Goal: Task Accomplishment & Management: Manage account settings

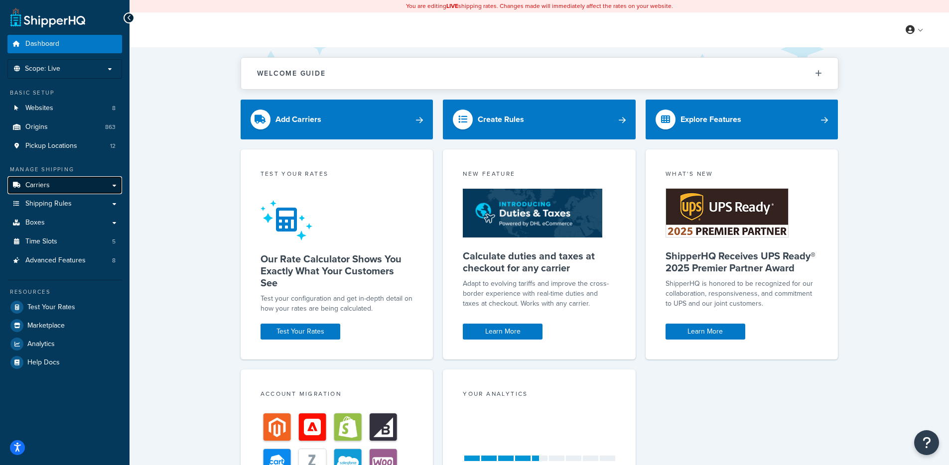
click at [66, 181] on link "Carriers" at bounding box center [64, 185] width 115 height 18
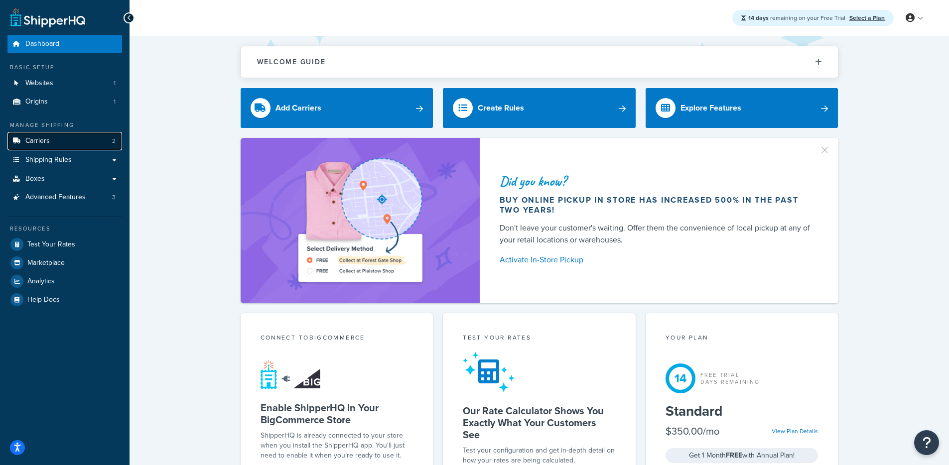
click at [80, 147] on link "Carriers 2" at bounding box center [64, 141] width 115 height 18
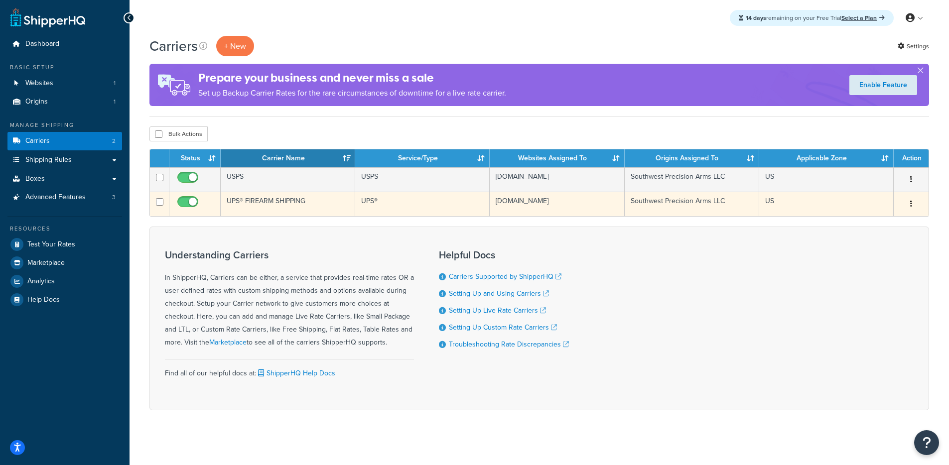
click at [280, 202] on td "UPS® FIREARM SHIPPING" at bounding box center [288, 204] width 135 height 24
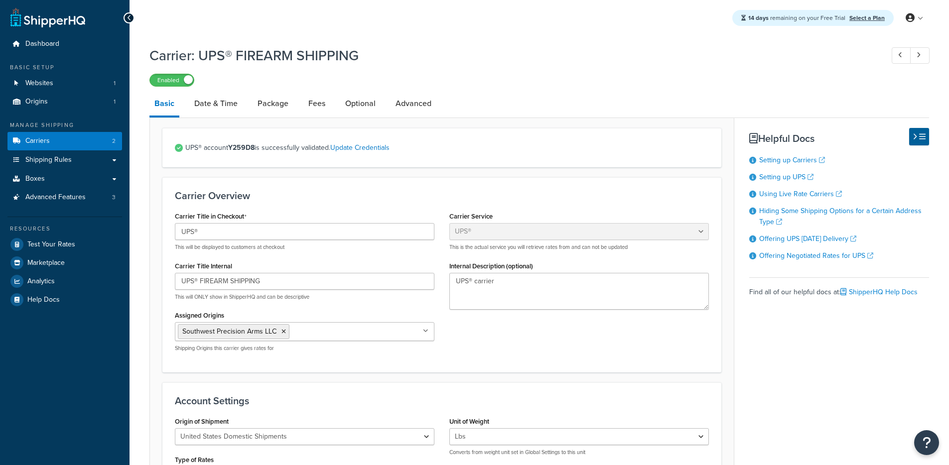
select select "ups"
select select "2"
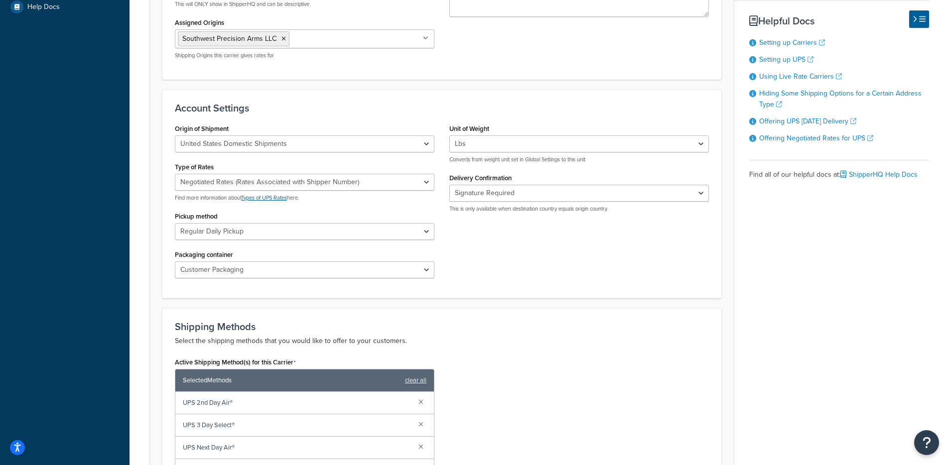
scroll to position [299, 0]
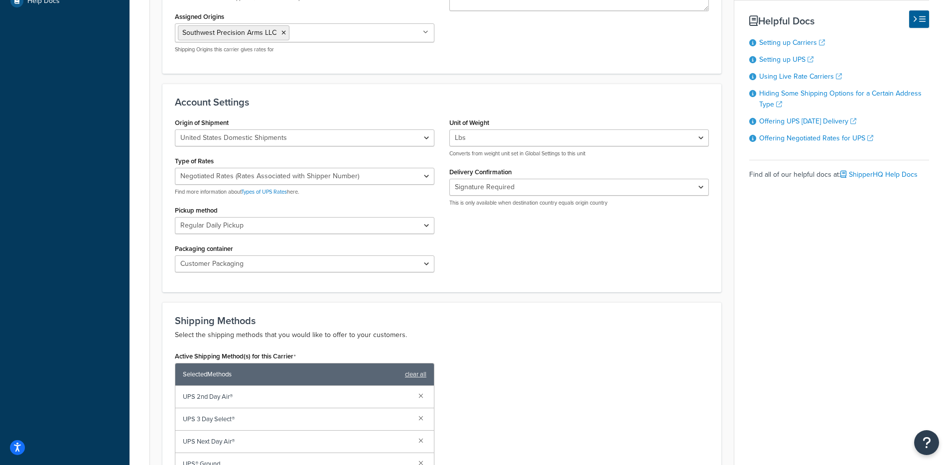
drag, startPoint x: 447, startPoint y: 210, endPoint x: 573, endPoint y: 213, distance: 126.1
click at [571, 212] on div "Unit of Weight Lbs Kgs Convert LBS to KG Converts from weight unit set in Globa…" at bounding box center [579, 165] width 275 height 99
drag, startPoint x: 617, startPoint y: 209, endPoint x: 518, endPoint y: 206, distance: 99.2
click at [518, 206] on div "Unit of Weight Lbs Kgs Convert LBS to KG Converts from weight unit set in Globa…" at bounding box center [579, 165] width 275 height 99
click at [514, 229] on div "Origin of Shipment United States Domestic Shipments Shipments Originating in Un…" at bounding box center [441, 198] width 549 height 164
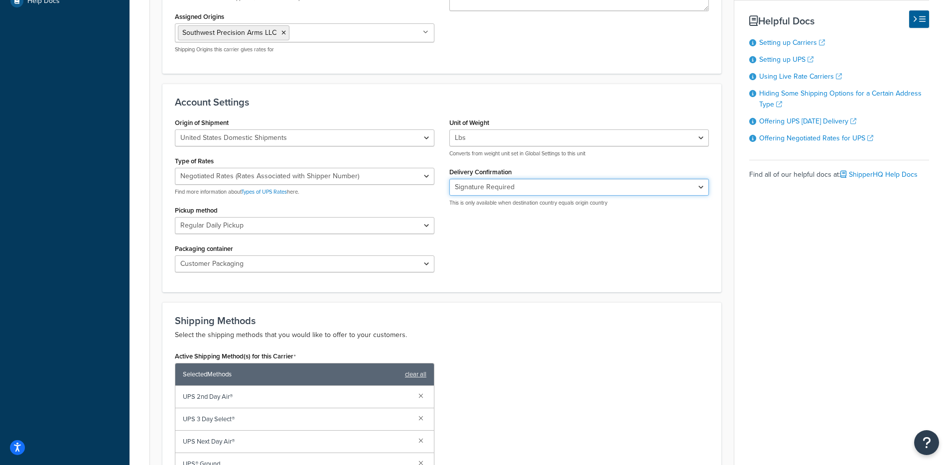
click at [510, 188] on select "None Signature Required Adult Signature Required" at bounding box center [579, 187] width 260 height 17
drag, startPoint x: 450, startPoint y: 176, endPoint x: 515, endPoint y: 175, distance: 64.8
click at [512, 174] on label "Delivery Confirmation" at bounding box center [480, 171] width 62 height 7
click at [532, 191] on select "None Signature Required Adult Signature Required" at bounding box center [579, 187] width 260 height 17
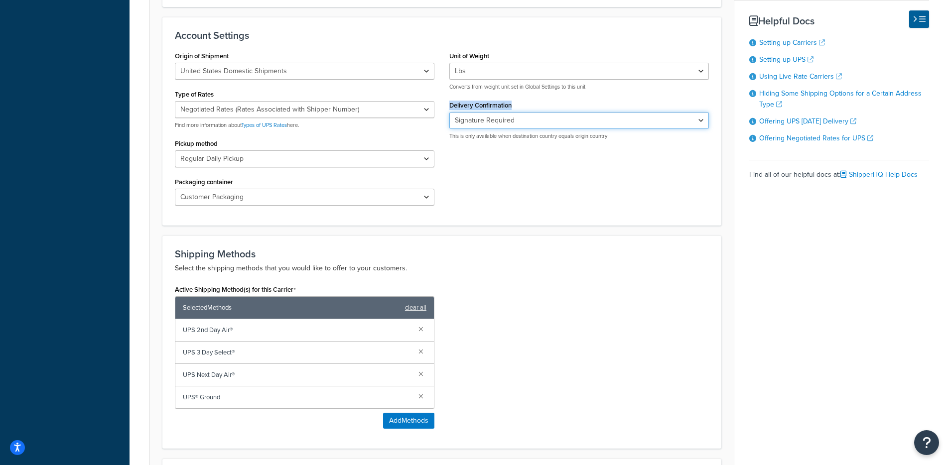
scroll to position [371, 0]
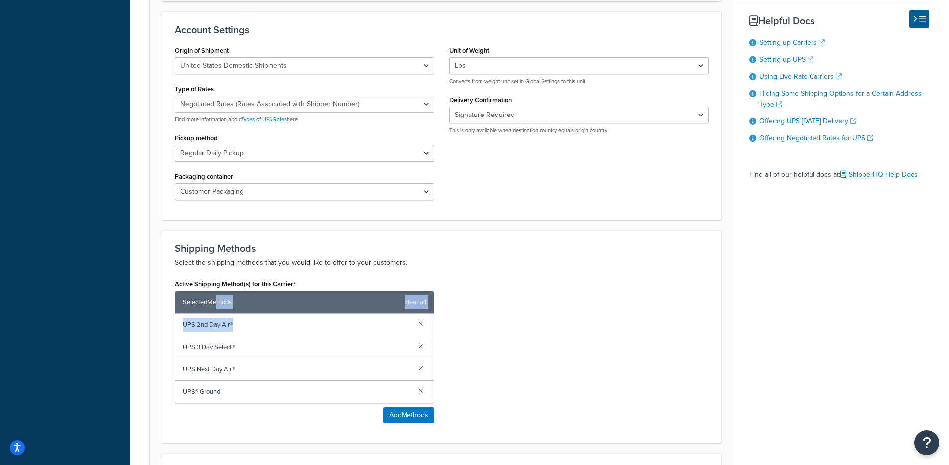
drag, startPoint x: 217, startPoint y: 306, endPoint x: 239, endPoint y: 336, distance: 37.1
click at [239, 336] on div "Selected Methods clear all UPS 2nd Day Air® UPS 3 Day Select® UPS Next Day Air®…" at bounding box center [305, 347] width 260 height 113
click at [234, 331] on span "UPS 2nd Day Air®" at bounding box center [297, 325] width 228 height 14
drag, startPoint x: 189, startPoint y: 325, endPoint x: 254, endPoint y: 350, distance: 69.1
click at [255, 344] on div "UPS 2nd Day Air® UPS 3 Day Select® UPS Next Day Air® UPS® Ground" at bounding box center [304, 358] width 259 height 89
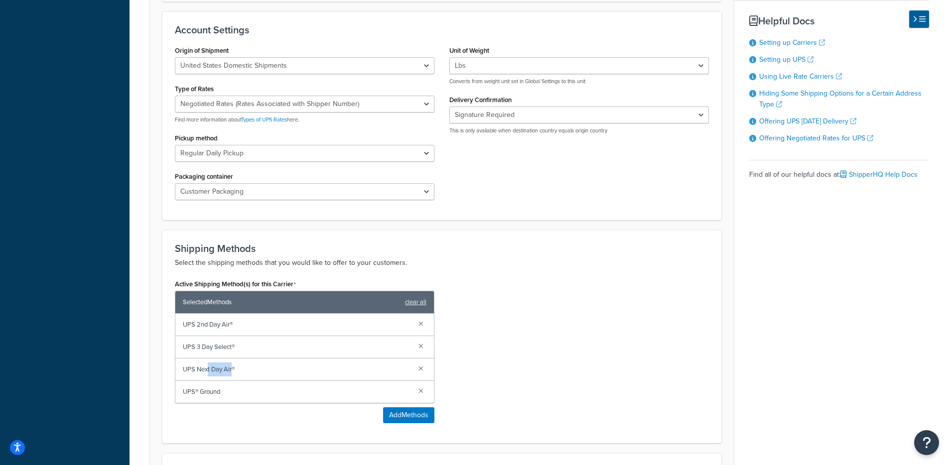
drag, startPoint x: 251, startPoint y: 379, endPoint x: 265, endPoint y: 404, distance: 29.0
click at [262, 393] on div "UPS 2nd Day Air® UPS 3 Day Select® UPS Next Day Air® UPS® Ground" at bounding box center [304, 358] width 259 height 89
click at [251, 427] on div "Active Shipping Method(s) for this Carrier Selected Methods clear all UPS 2nd D…" at bounding box center [304, 354] width 275 height 154
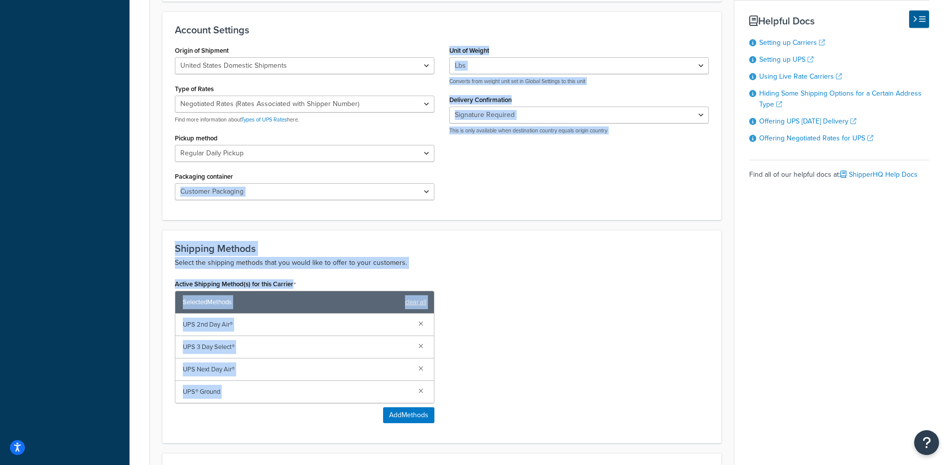
drag, startPoint x: 250, startPoint y: 426, endPoint x: 280, endPoint y: 332, distance: 98.8
click at [169, 239] on div "Shipping Methods Select the shipping methods that you would like to offer to yo…" at bounding box center [441, 336] width 559 height 213
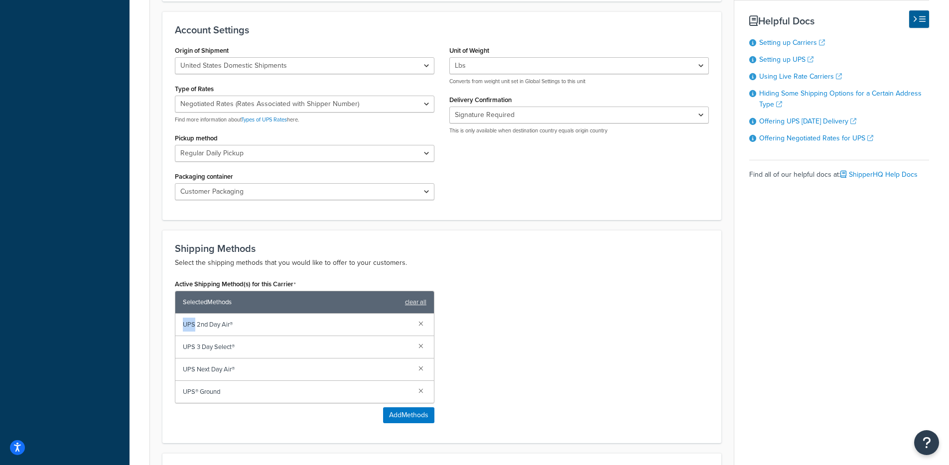
drag, startPoint x: 347, startPoint y: 316, endPoint x: 240, endPoint y: 259, distance: 121.2
click at [315, 301] on div "Selected Methods clear all UPS 2nd Day Air® UPS 3 Day Select® UPS Next Day Air®…" at bounding box center [305, 347] width 260 height 113
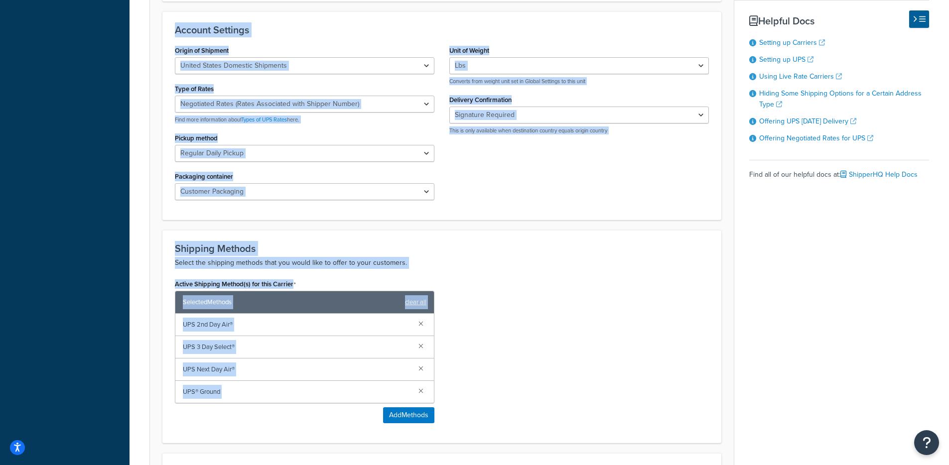
drag, startPoint x: 199, startPoint y: 255, endPoint x: 327, endPoint y: 450, distance: 233.2
click at [324, 449] on div "Dashboard Basic Setup Websites 1 Origins 1 Manage Shipping Carriers 2 Shipping …" at bounding box center [474, 138] width 949 height 1019
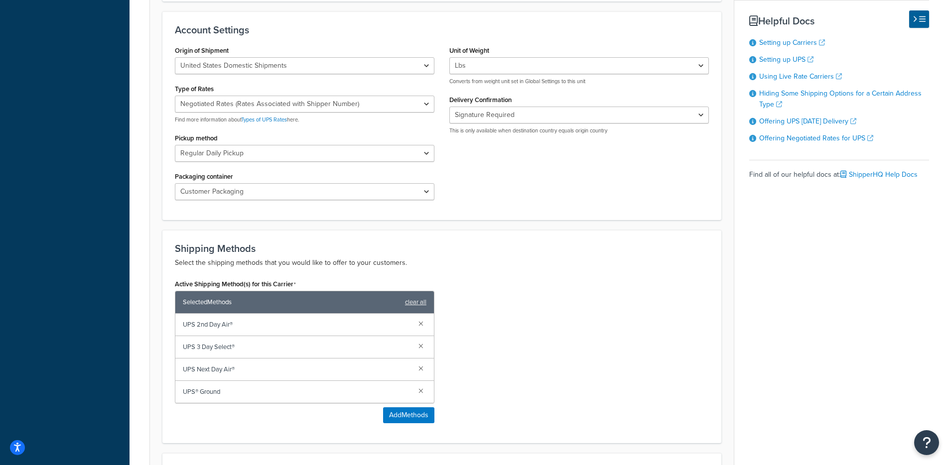
click at [251, 452] on form "UPS® account Y259D8 is successfully validated. Update Credentials Carrier Overv…" at bounding box center [442, 177] width 584 height 840
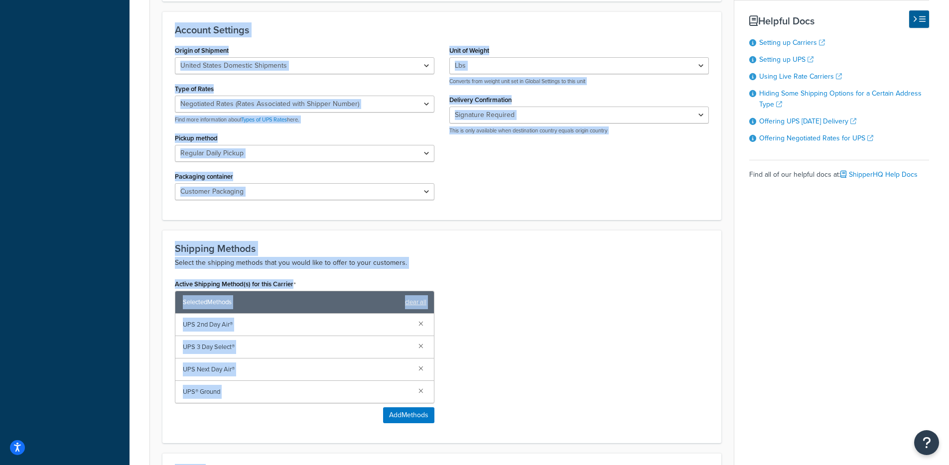
drag, startPoint x: 250, startPoint y: 451, endPoint x: 133, endPoint y: 11, distance: 455.2
click at [133, 11] on div "Carrier: UPS® FIREARM SHIPPING Enabled Basic Date & Time Package Fees Optional …" at bounding box center [540, 147] width 820 height 954
click at [151, 168] on form "UPS® account Y259D8 is successfully validated. Update Credentials Carrier Overv…" at bounding box center [442, 177] width 584 height 840
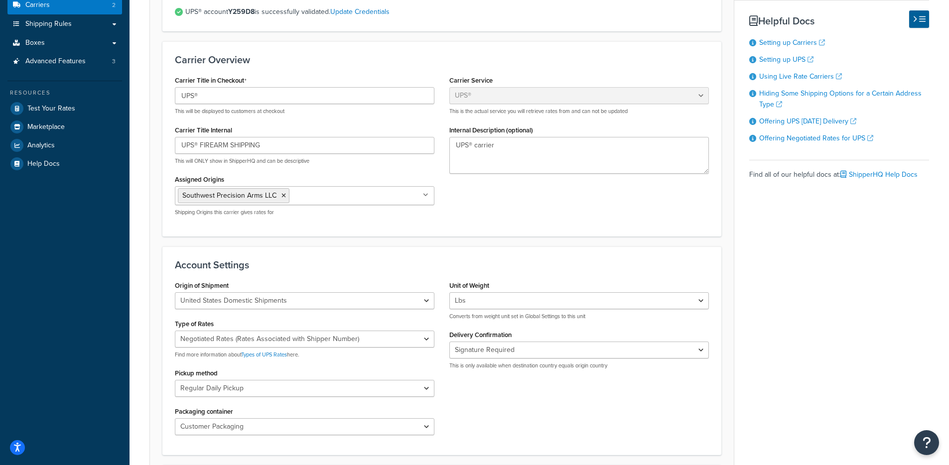
scroll to position [0, 0]
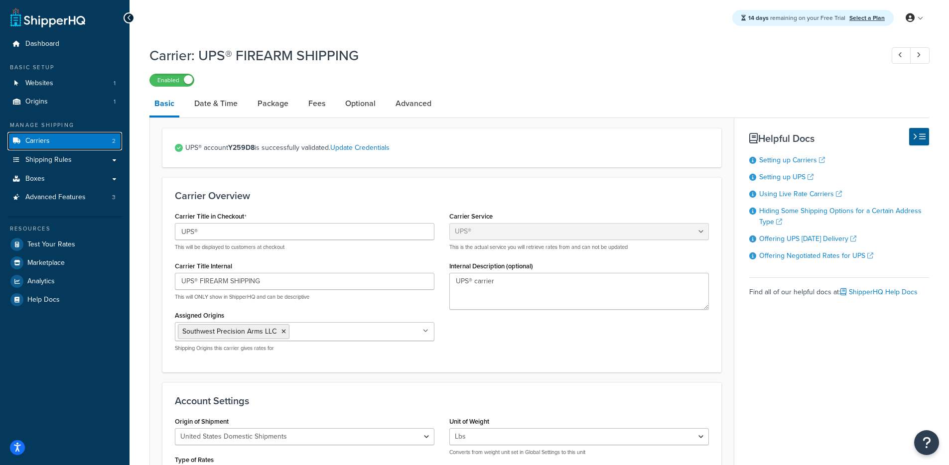
click at [55, 143] on link "Carriers 2" at bounding box center [64, 141] width 115 height 18
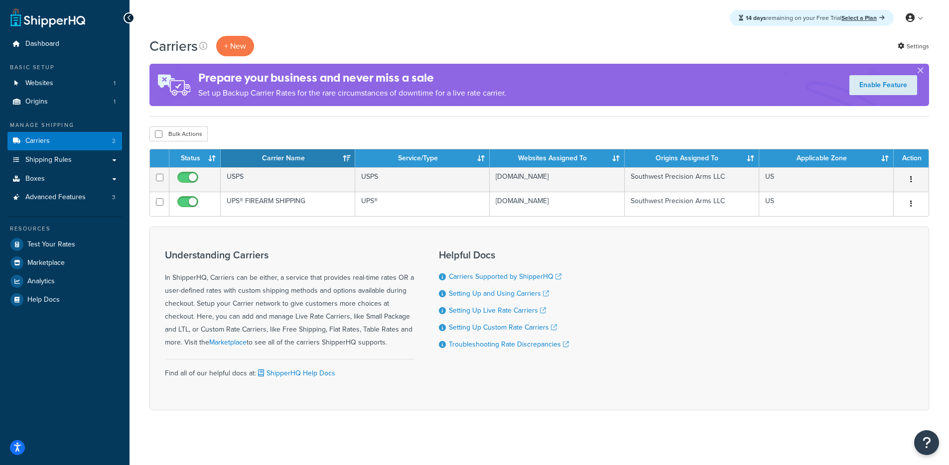
click at [344, 244] on div "Understanding Carriers In ShipperHQ, Carriers can be either, a service that pro…" at bounding box center [289, 318] width 249 height 153
drag, startPoint x: 329, startPoint y: 250, endPoint x: 184, endPoint y: 259, distance: 145.3
click at [184, 259] on div "Understanding Carriers In ShipperHQ, Carriers can be either, a service that pro…" at bounding box center [289, 318] width 249 height 153
click at [185, 259] on h3 "Understanding Carriers" at bounding box center [289, 255] width 249 height 11
drag, startPoint x: 164, startPoint y: 256, endPoint x: 345, endPoint y: 254, distance: 181.3
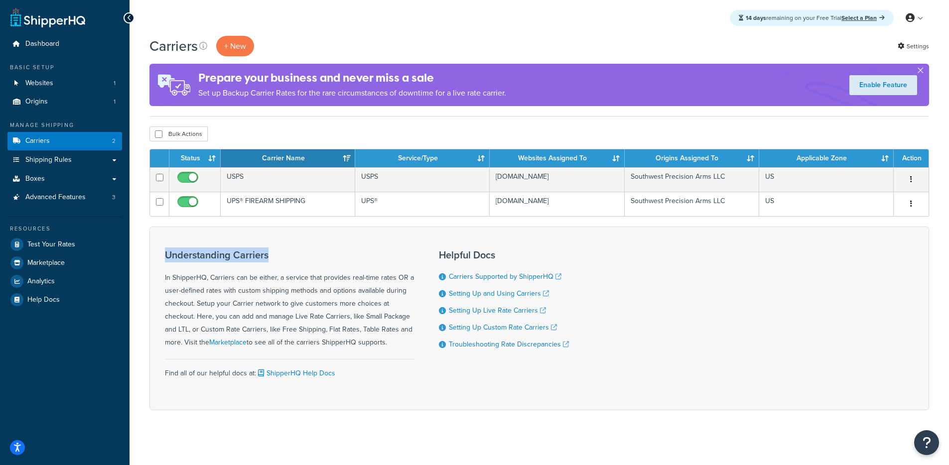
click at [345, 254] on div "Understanding Carriers In ShipperHQ, Carriers can be either, a service that pro…" at bounding box center [539, 319] width 780 height 184
click at [346, 255] on h3 "Understanding Carriers" at bounding box center [289, 255] width 249 height 11
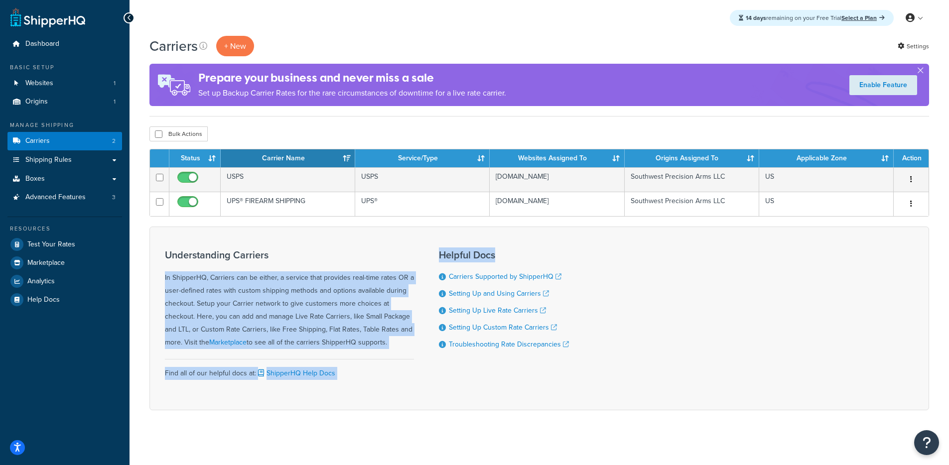
drag, startPoint x: 375, startPoint y: 259, endPoint x: 532, endPoint y: 265, distance: 157.1
click at [532, 265] on div "Understanding Carriers In ShipperHQ, Carriers can be either, a service that pro…" at bounding box center [539, 319] width 780 height 184
click at [265, 248] on div "Understanding Carriers In ShipperHQ, Carriers can be either, a service that pro…" at bounding box center [289, 318] width 249 height 153
drag, startPoint x: 155, startPoint y: 247, endPoint x: 421, endPoint y: 384, distance: 299.0
click at [421, 384] on div "Understanding Carriers In ShipperHQ, Carriers can be either, a service that pro…" at bounding box center [539, 319] width 780 height 184
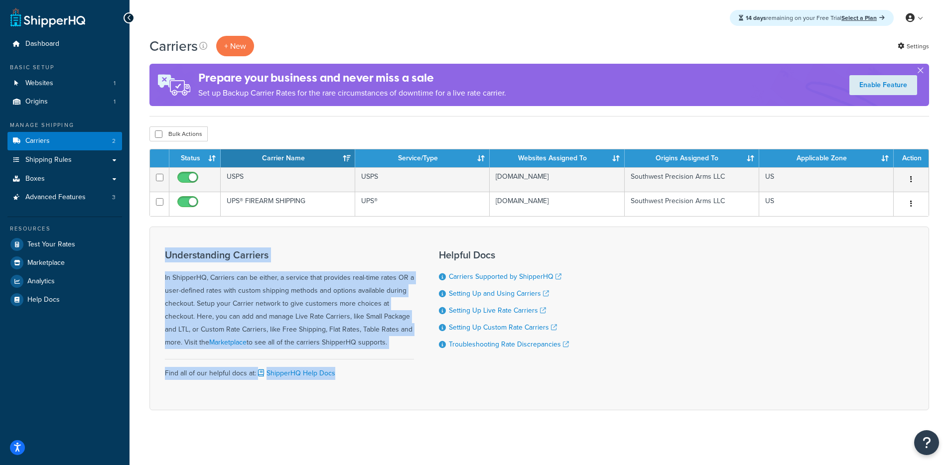
click at [421, 384] on div "Understanding Carriers In ShipperHQ, Carriers can be either, a service that pro…" at bounding box center [539, 319] width 780 height 184
drag, startPoint x: 387, startPoint y: 352, endPoint x: 240, endPoint y: 247, distance: 181.4
click at [241, 246] on div "Understanding Carriers In ShipperHQ, Carriers can be either, a service that pro…" at bounding box center [289, 318] width 249 height 153
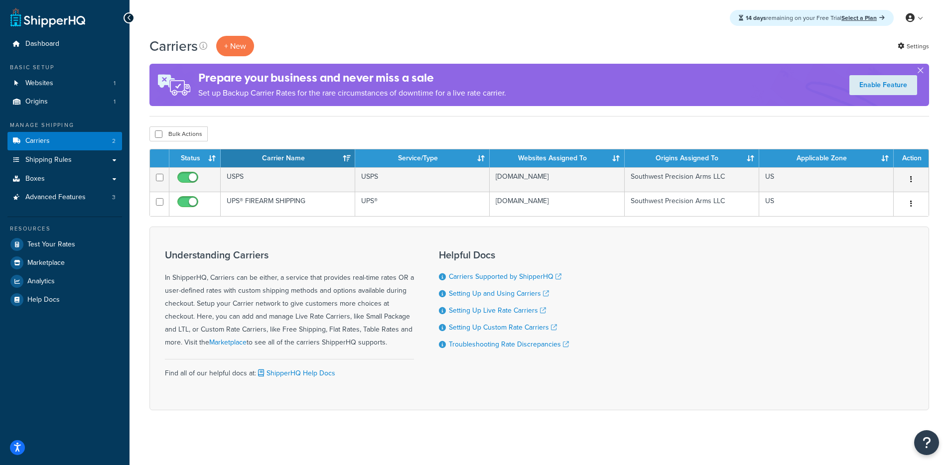
click at [187, 247] on div "Understanding Carriers In ShipperHQ, Carriers can be either, a service that pro…" at bounding box center [289, 318] width 249 height 153
drag, startPoint x: 183, startPoint y: 252, endPoint x: 502, endPoint y: 393, distance: 348.4
click at [502, 392] on div "Understanding Carriers In ShipperHQ, Carriers can be either, a service that pro…" at bounding box center [539, 319] width 780 height 184
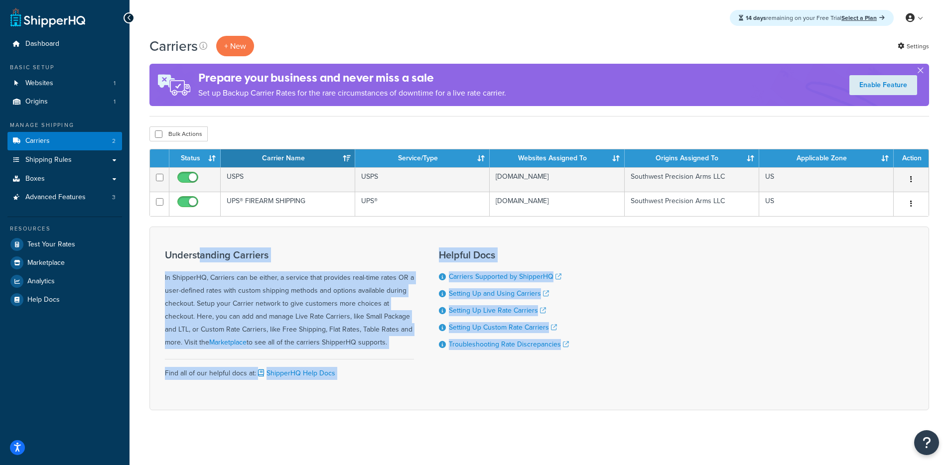
drag, startPoint x: 488, startPoint y: 393, endPoint x: 200, endPoint y: 259, distance: 317.4
click at [201, 260] on div "Understanding Carriers In ShipperHQ, Carriers can be either, a service that pro…" at bounding box center [539, 319] width 780 height 184
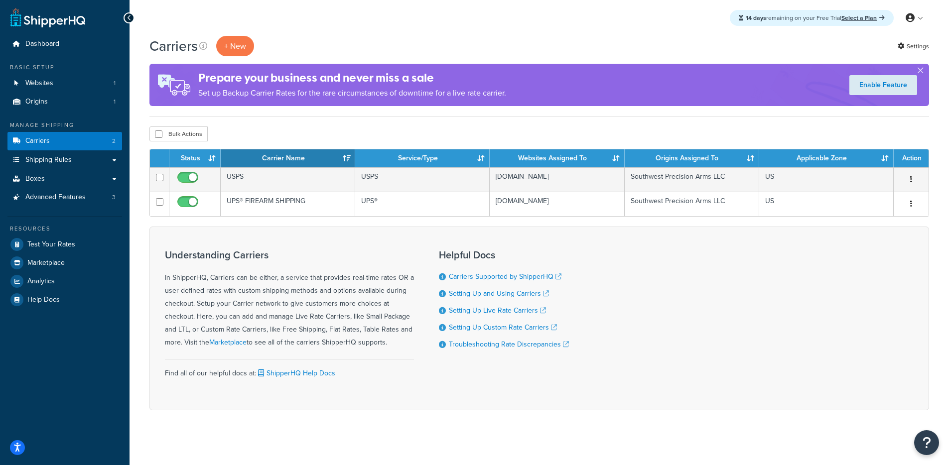
drag, startPoint x: 200, startPoint y: 259, endPoint x: 186, endPoint y: 256, distance: 13.8
click at [199, 259] on h3 "Understanding Carriers" at bounding box center [289, 255] width 249 height 11
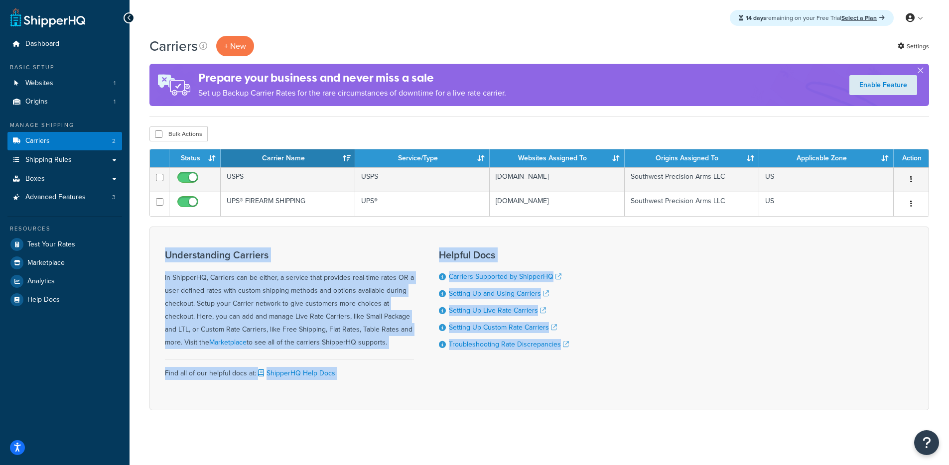
drag, startPoint x: 148, startPoint y: 248, endPoint x: 476, endPoint y: 391, distance: 357.8
click at [476, 391] on div "Carriers + New Settings Prepare your business and never miss a sale Set up Back…" at bounding box center [540, 241] width 820 height 410
click at [476, 391] on div "Helpful Docs Carriers Supported by ShipperHQ Setting Up and Using Carriers Sett…" at bounding box center [504, 318] width 130 height 153
drag, startPoint x: 400, startPoint y: 359, endPoint x: 162, endPoint y: 260, distance: 258.1
click at [162, 260] on div "Understanding Carriers In ShipperHQ, Carriers can be either, a service that pro…" at bounding box center [539, 319] width 780 height 184
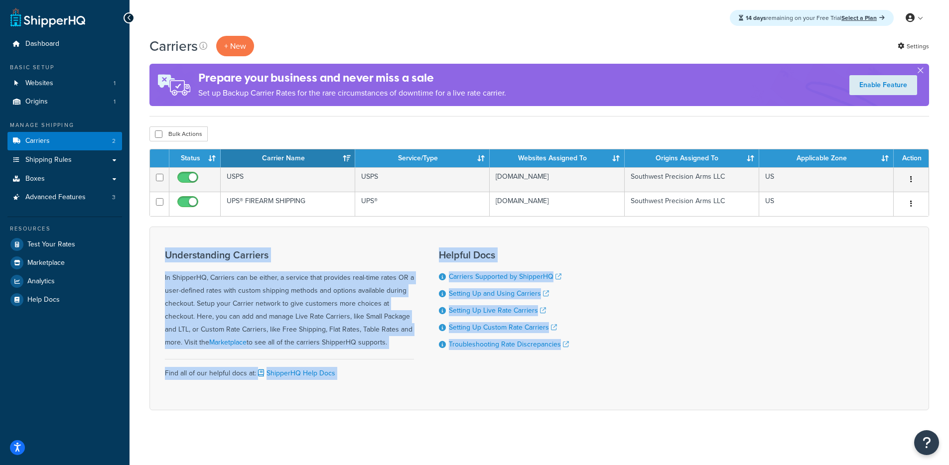
click at [161, 259] on div "Understanding Carriers In ShipperHQ, Carriers can be either, a service that pro…" at bounding box center [539, 319] width 780 height 184
drag, startPoint x: 162, startPoint y: 254, endPoint x: 489, endPoint y: 404, distance: 359.1
click at [489, 404] on div "Understanding Carriers In ShipperHQ, Carriers can be either, a service that pro…" at bounding box center [539, 319] width 780 height 184
drag, startPoint x: 466, startPoint y: 390, endPoint x: 182, endPoint y: 267, distance: 309.3
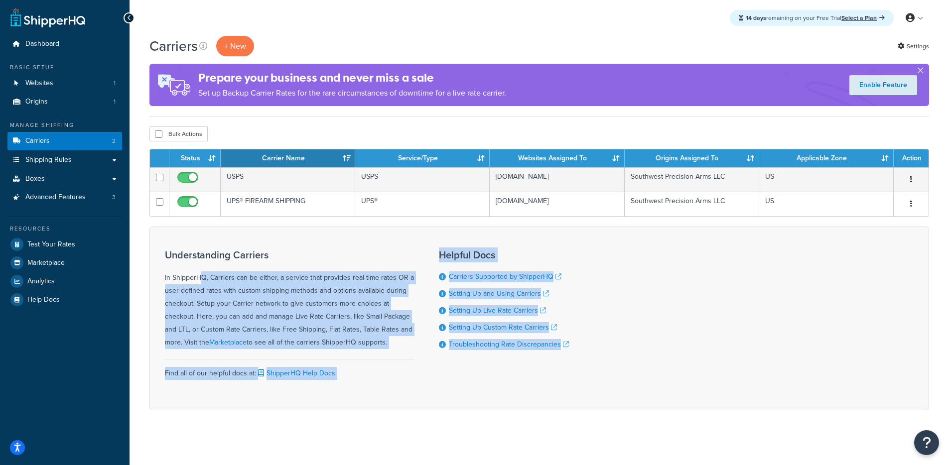
click at [183, 267] on div "Understanding Carriers In ShipperHQ, Carriers can be either, a service that pro…" at bounding box center [539, 319] width 780 height 184
click at [182, 267] on div "Understanding Carriers In ShipperHQ, Carriers can be either, a service that pro…" at bounding box center [289, 300] width 249 height 100
drag, startPoint x: 157, startPoint y: 249, endPoint x: 440, endPoint y: 396, distance: 319.3
click at [440, 396] on div "Understanding Carriers In ShipperHQ, Carriers can be either, a service that pro…" at bounding box center [539, 319] width 780 height 184
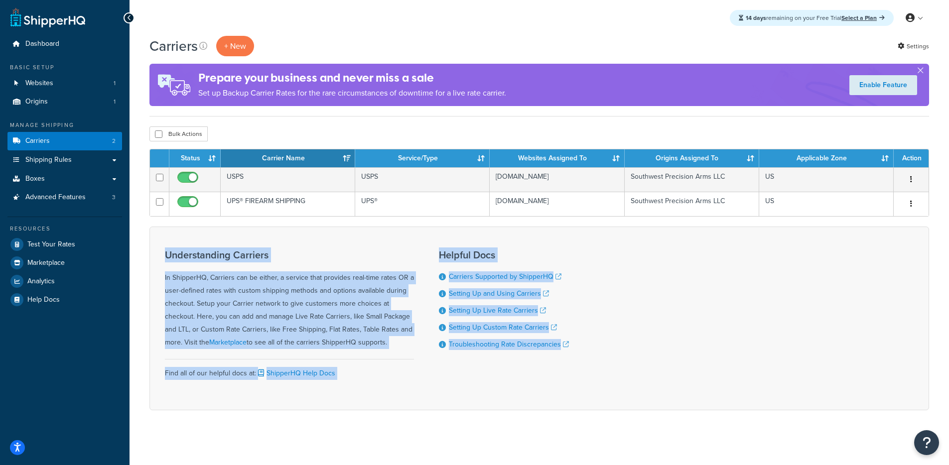
drag, startPoint x: 421, startPoint y: 385, endPoint x: 134, endPoint y: 242, distance: 321.5
click at [134, 242] on div "Carriers + New Settings Prepare your business and never miss a sale Set up Back…" at bounding box center [540, 241] width 820 height 410
click at [146, 247] on div "Carriers + New Settings Prepare your business and never miss a sale Set up Back…" at bounding box center [540, 241] width 820 height 410
drag, startPoint x: 170, startPoint y: 254, endPoint x: 506, endPoint y: 396, distance: 364.8
click at [506, 396] on div "Carriers + New Settings Prepare your business and never miss a sale Set up Back…" at bounding box center [540, 241] width 820 height 410
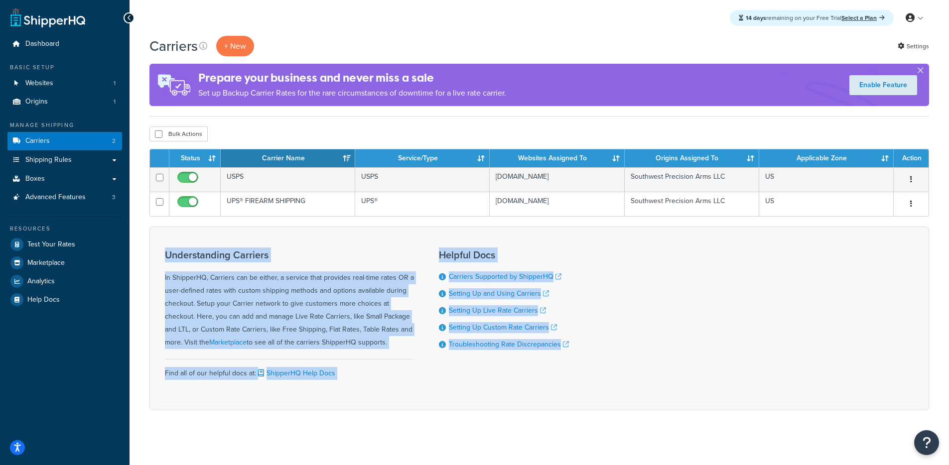
drag, startPoint x: 506, startPoint y: 396, endPoint x: 485, endPoint y: 388, distance: 22.6
click at [506, 396] on div "Understanding Carriers In ShipperHQ, Carriers can be either, a service that pro…" at bounding box center [539, 319] width 780 height 184
drag, startPoint x: 485, startPoint y: 388, endPoint x: 158, endPoint y: 266, distance: 348.9
click at [158, 266] on div "Understanding Carriers In ShipperHQ, Carriers can be either, a service that pro…" at bounding box center [539, 319] width 780 height 184
drag, startPoint x: 157, startPoint y: 261, endPoint x: 430, endPoint y: 392, distance: 303.0
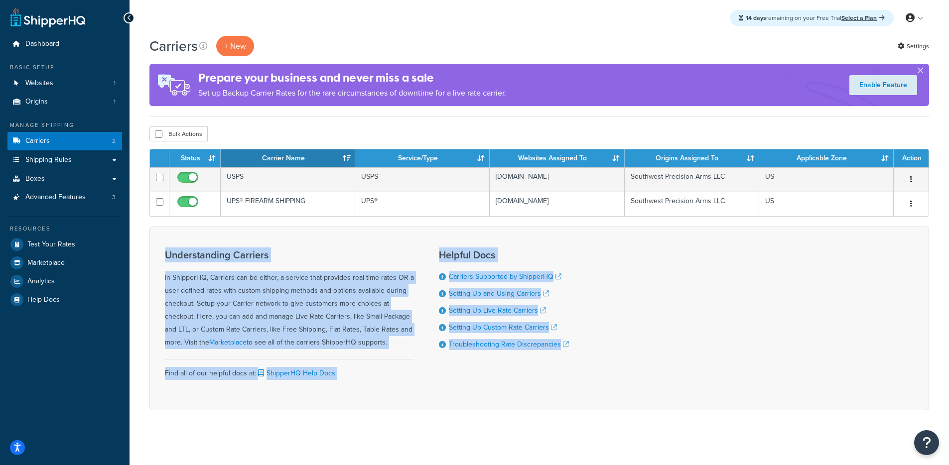
click at [430, 392] on div "Understanding Carriers In ShipperHQ, Carriers can be either, a service that pro…" at bounding box center [539, 319] width 780 height 184
drag, startPoint x: 430, startPoint y: 393, endPoint x: 181, endPoint y: 257, distance: 284.2
click at [181, 257] on div "Understanding Carriers In ShipperHQ, Carriers can be either, a service that pro…" at bounding box center [539, 319] width 780 height 184
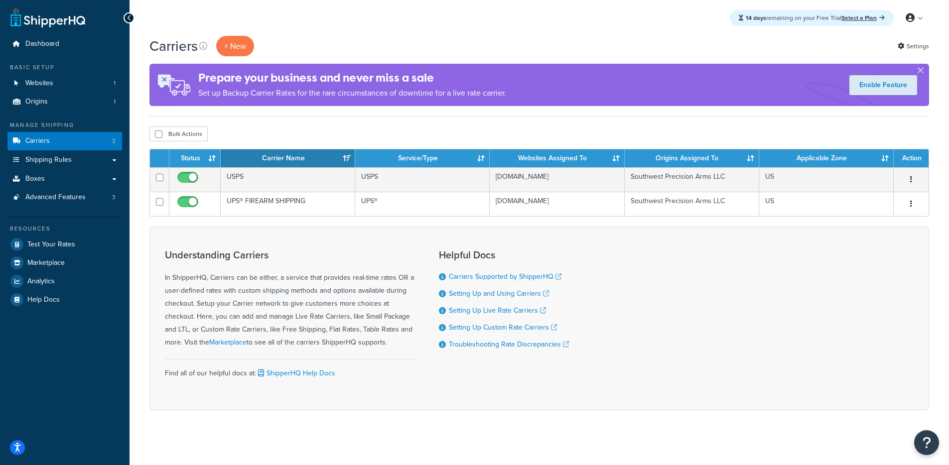
click at [180, 257] on h3 "Understanding Carriers" at bounding box center [289, 255] width 249 height 11
click at [95, 153] on link "Shipping Rules" at bounding box center [64, 160] width 115 height 18
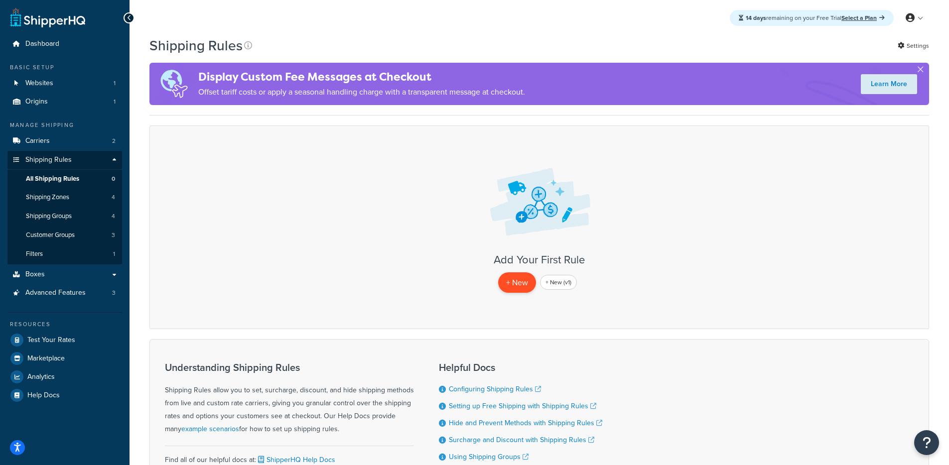
click at [519, 283] on p "+ New" at bounding box center [517, 283] width 38 height 20
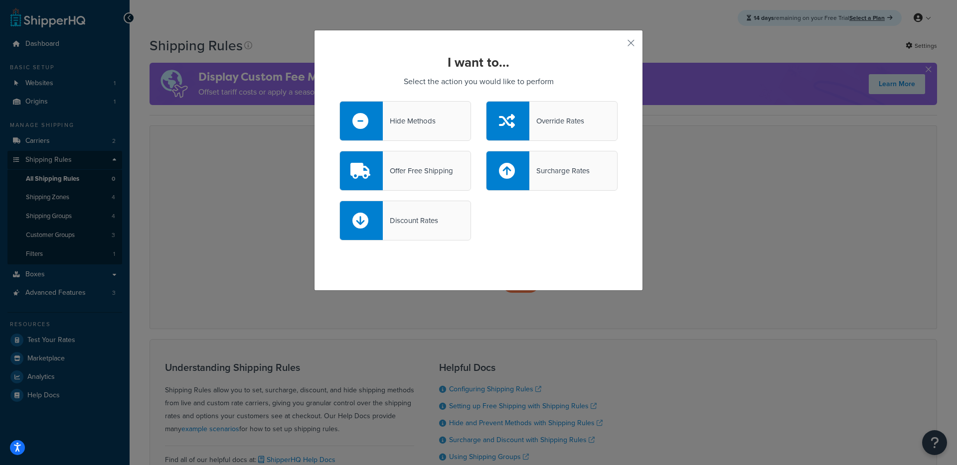
click at [520, 181] on div at bounding box center [507, 170] width 43 height 39
click at [0, 0] on input "Surcharge Rates" at bounding box center [0, 0] width 0 height 0
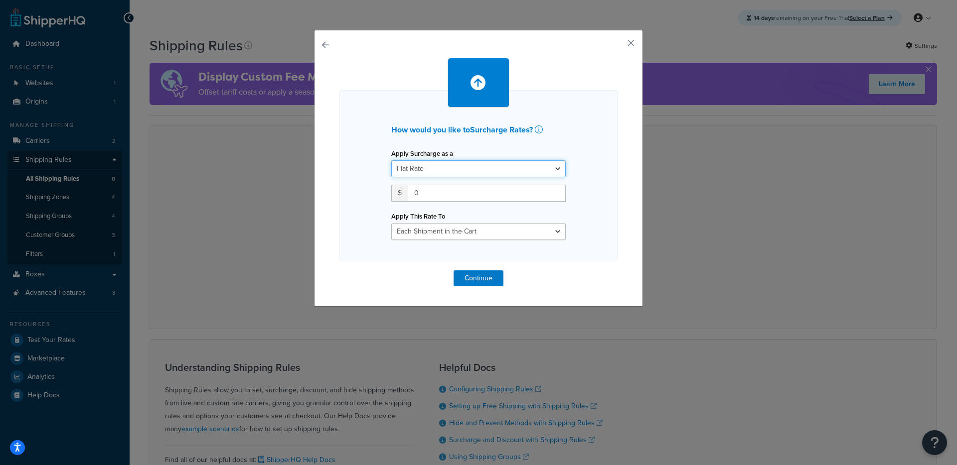
click at [439, 165] on select "Flat Rate Percentage Flat Rate & Percentage" at bounding box center [478, 168] width 174 height 17
click at [428, 172] on select "Flat Rate Percentage Flat Rate & Percentage" at bounding box center [478, 168] width 174 height 17
drag, startPoint x: 424, startPoint y: 193, endPoint x: 367, endPoint y: 192, distance: 57.8
click at [367, 192] on div "How would you like to Surcharge Rates ? Apply Surcharge as a Flat Rate Percenta…" at bounding box center [478, 175] width 278 height 170
click at [463, 277] on button "Continue" at bounding box center [478, 279] width 50 height 16
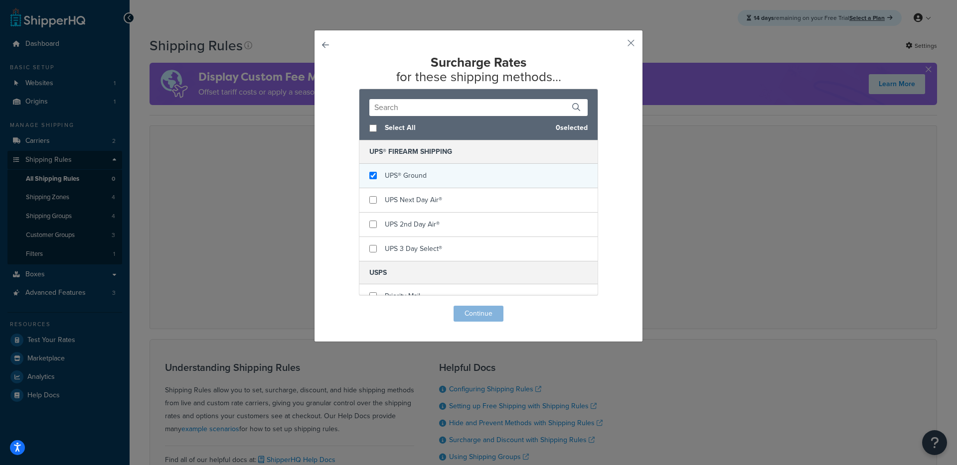
checkbox input "true"
click at [394, 183] on div "UPS® Ground" at bounding box center [478, 176] width 238 height 24
click at [617, 45] on button "button" at bounding box center [616, 46] width 2 height 2
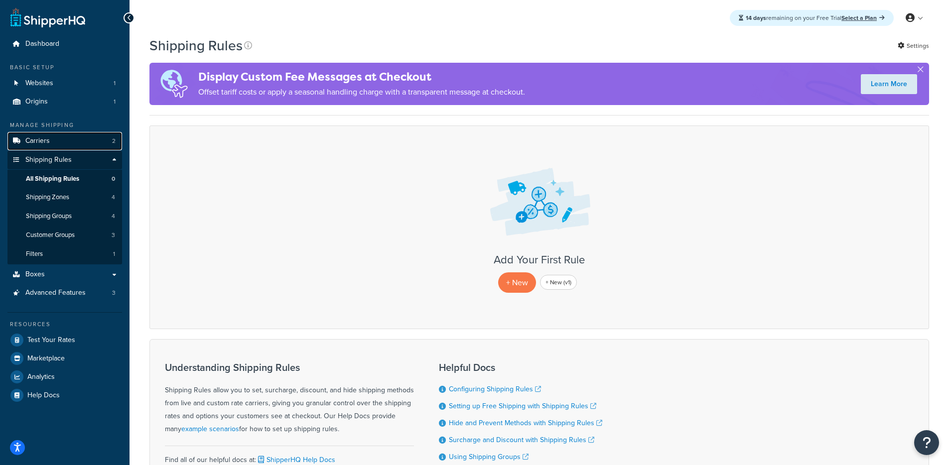
click at [63, 140] on link "Carriers 2" at bounding box center [64, 141] width 115 height 18
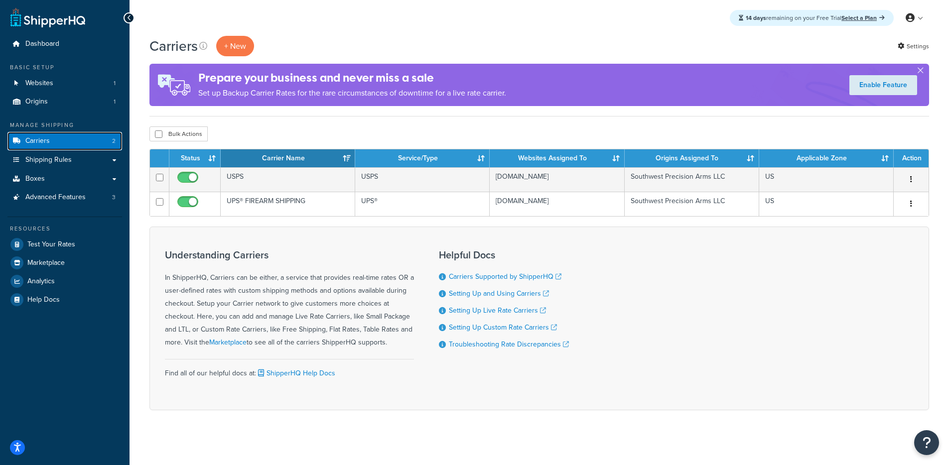
click at [67, 147] on link "Carriers 2" at bounding box center [64, 141] width 115 height 18
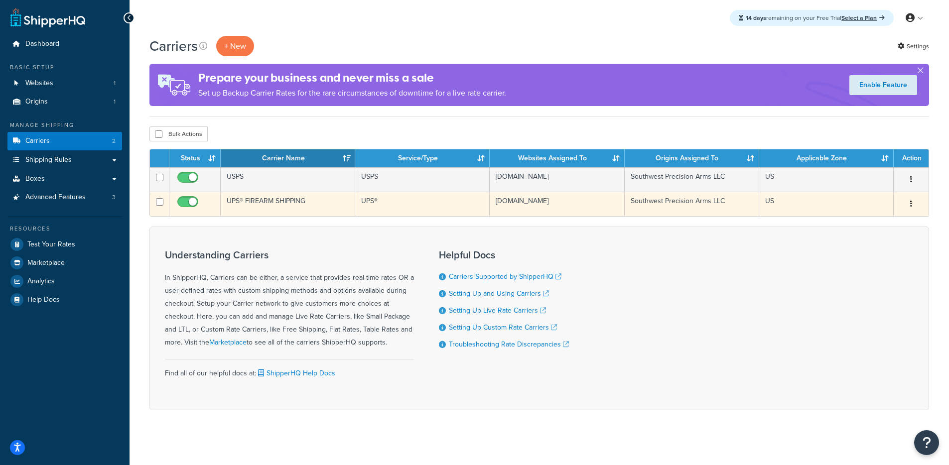
click at [304, 206] on td "UPS® FIREARM SHIPPING" at bounding box center [288, 204] width 135 height 24
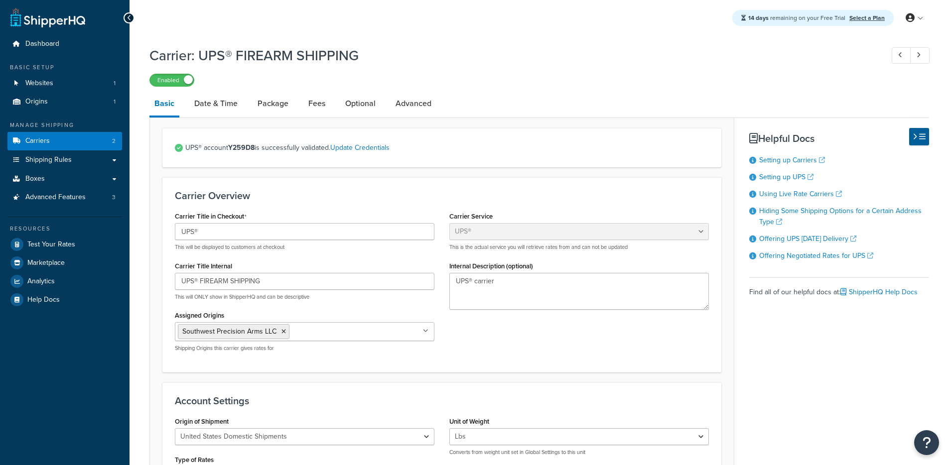
select select "ups"
select select "2"
click at [92, 152] on link "Shipping Rules" at bounding box center [64, 160] width 115 height 18
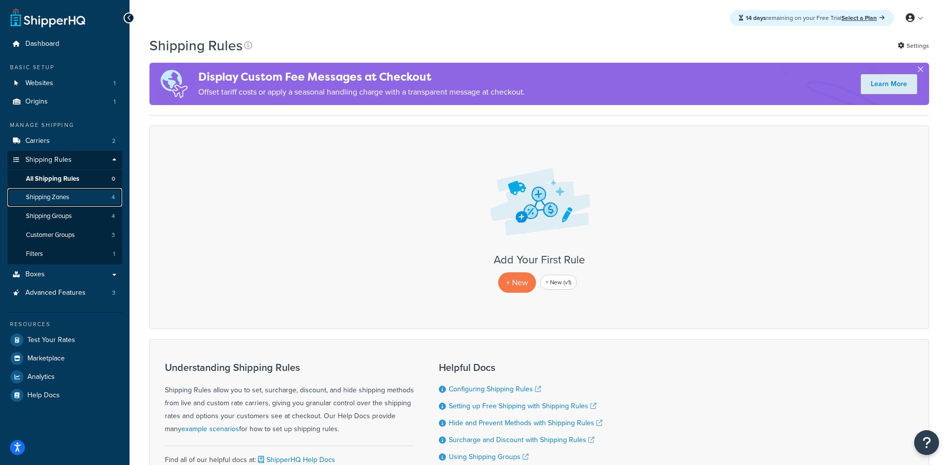
click at [84, 199] on link "Shipping Zones 4" at bounding box center [64, 197] width 115 height 18
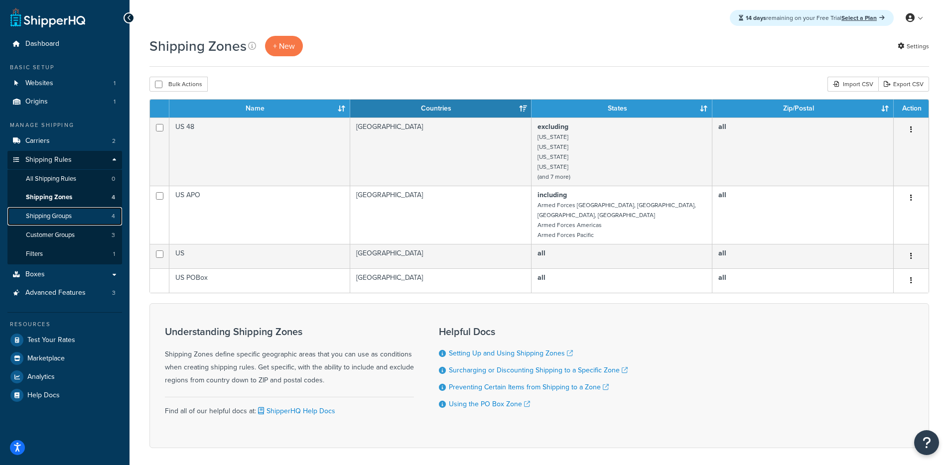
click at [93, 215] on link "Shipping Groups 4" at bounding box center [64, 216] width 115 height 18
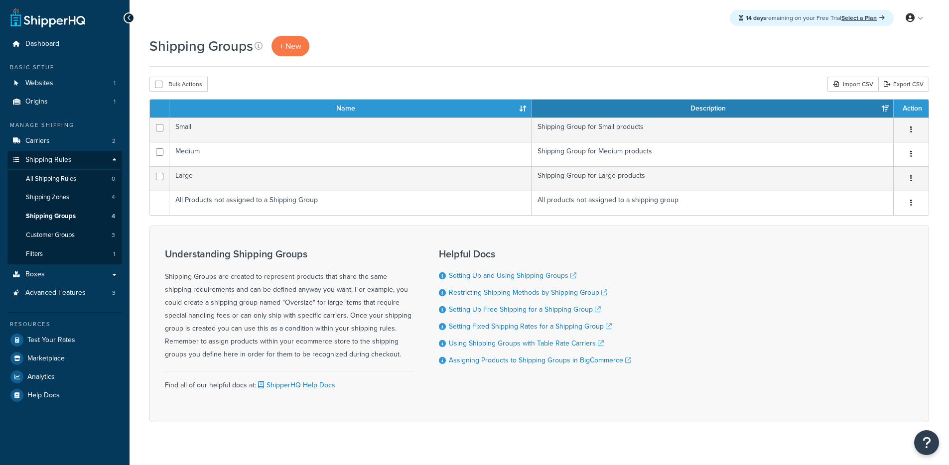
click at [83, 180] on link "All Shipping Rules 0" at bounding box center [64, 179] width 115 height 18
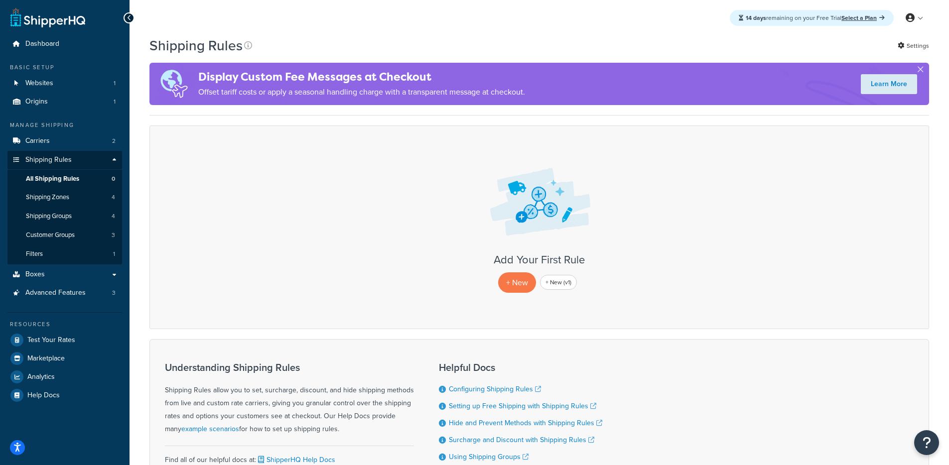
drag, startPoint x: 671, startPoint y: 81, endPoint x: 658, endPoint y: 87, distance: 13.6
click at [658, 86] on div "Display Custom Fee Messages at Checkout Offset tariff costs or apply a seasonal…" at bounding box center [539, 84] width 780 height 42
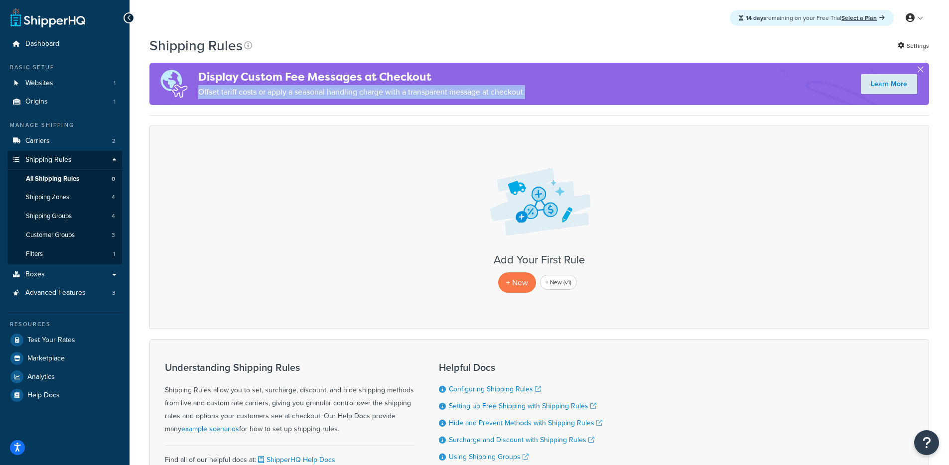
drag, startPoint x: 638, startPoint y: 91, endPoint x: 547, endPoint y: 75, distance: 92.2
click at [513, 75] on div "Display Custom Fee Messages at Checkout Offset tariff costs or apply a seasonal…" at bounding box center [539, 84] width 780 height 42
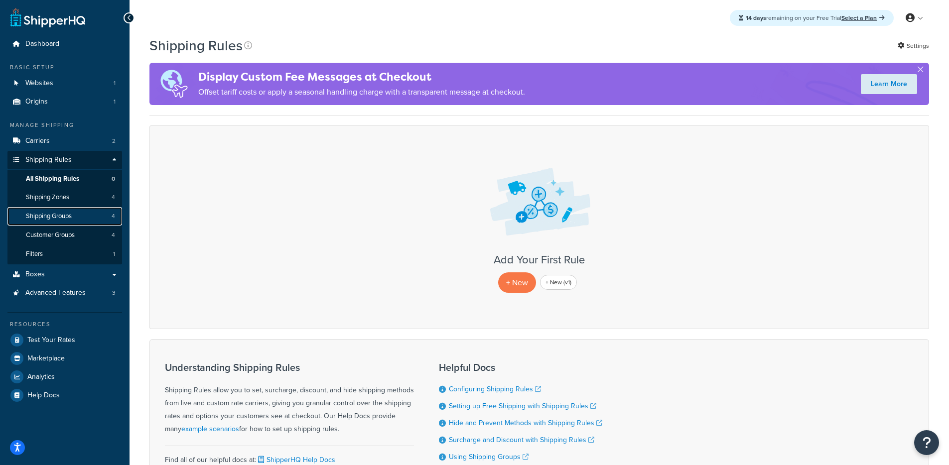
click at [82, 218] on link "Shipping Groups 4" at bounding box center [64, 216] width 115 height 18
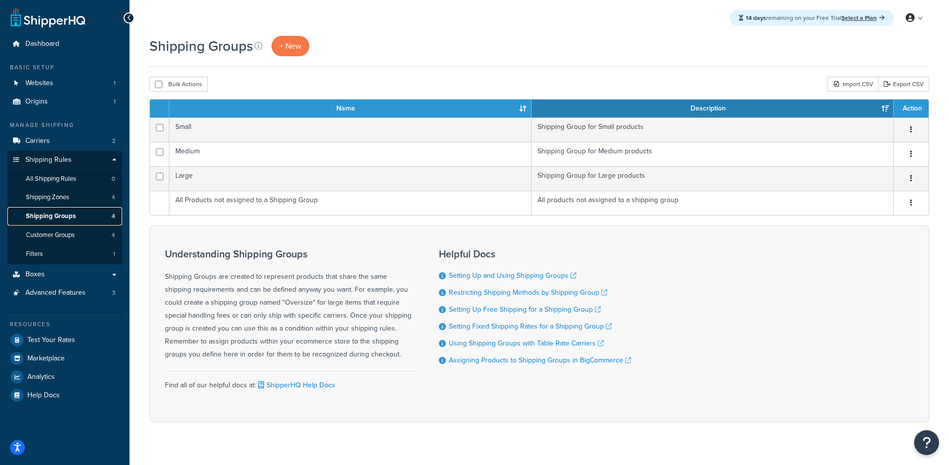
click at [69, 214] on span "Shipping Groups" at bounding box center [51, 216] width 50 height 8
drag, startPoint x: 366, startPoint y: 86, endPoint x: 163, endPoint y: 43, distance: 207.1
click at [163, 43] on div "Shipping Groups + New Bulk Actions Duplicate Delete Import CSV Export CSV Conta…" at bounding box center [540, 246] width 820 height 421
click at [162, 44] on h1 "Shipping Groups" at bounding box center [201, 45] width 104 height 19
drag, startPoint x: 153, startPoint y: 42, endPoint x: 260, endPoint y: 96, distance: 119.0
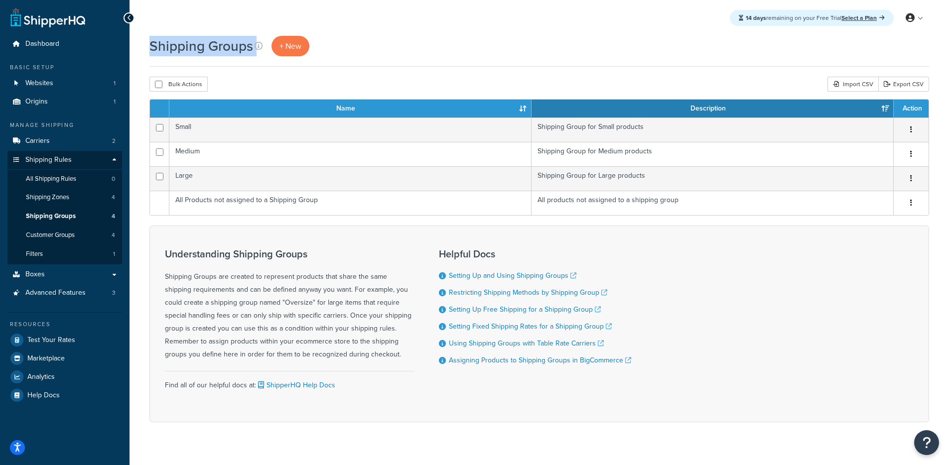
click at [246, 85] on div "Shipping Groups + New Bulk Actions Duplicate Delete Import CSV Export CSV Conta…" at bounding box center [540, 246] width 820 height 421
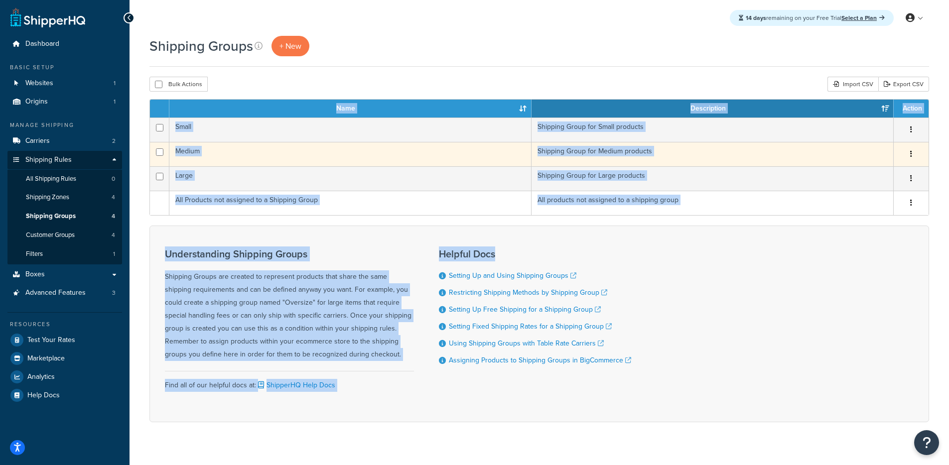
drag, startPoint x: 699, startPoint y: 248, endPoint x: 226, endPoint y: 158, distance: 481.8
click at [176, 113] on form "Name Description Action Small Shipping Group for Small products Edit Duplicate …" at bounding box center [539, 260] width 780 height 323
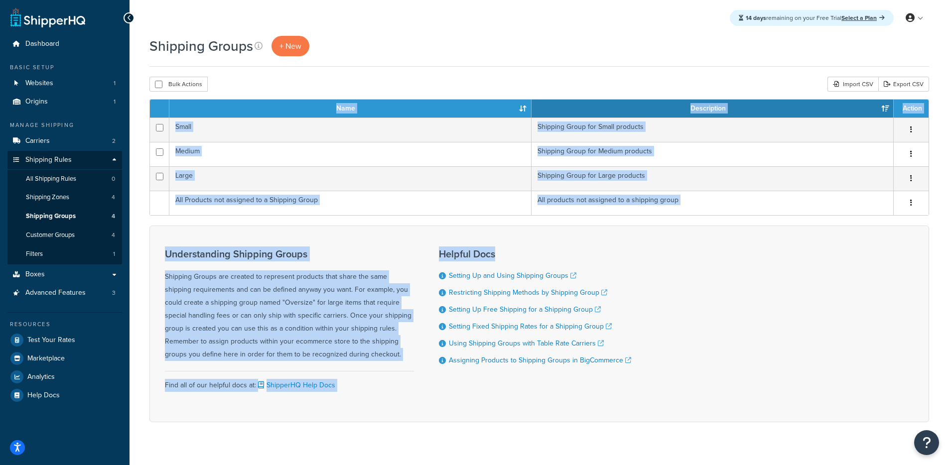
click at [284, 233] on div "Understanding Shipping Groups Shipping Groups are created to represent products…" at bounding box center [539, 324] width 780 height 197
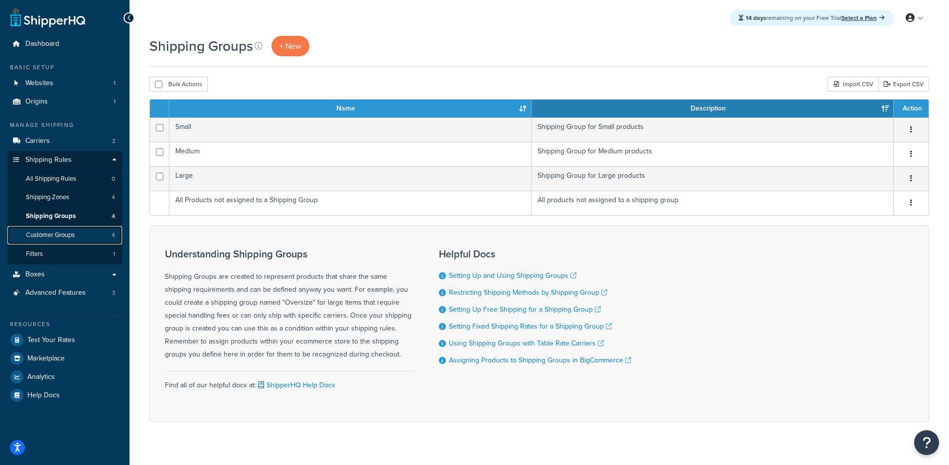
click at [63, 234] on span "Customer Groups" at bounding box center [50, 235] width 49 height 8
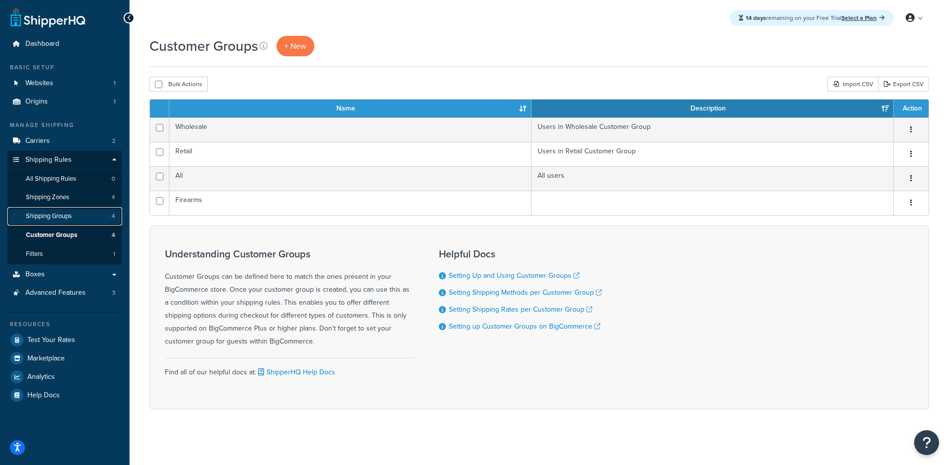
click at [68, 217] on span "Shipping Groups" at bounding box center [49, 216] width 46 height 8
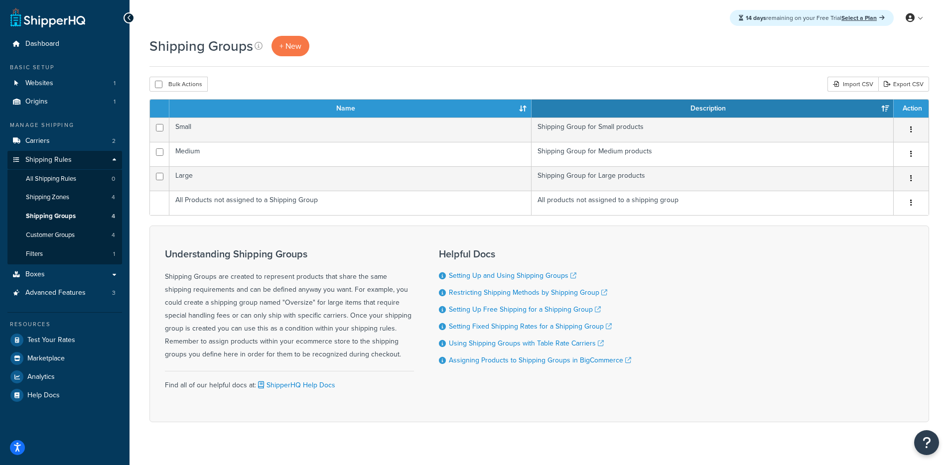
drag, startPoint x: 316, startPoint y: 242, endPoint x: 226, endPoint y: 245, distance: 90.2
click at [223, 244] on div "Understanding Shipping Groups Shipping Groups are created to represent products…" at bounding box center [539, 324] width 780 height 197
drag, startPoint x: 451, startPoint y: 247, endPoint x: 477, endPoint y: 250, distance: 25.6
click at [459, 249] on h3 "Helpful Docs" at bounding box center [535, 254] width 192 height 11
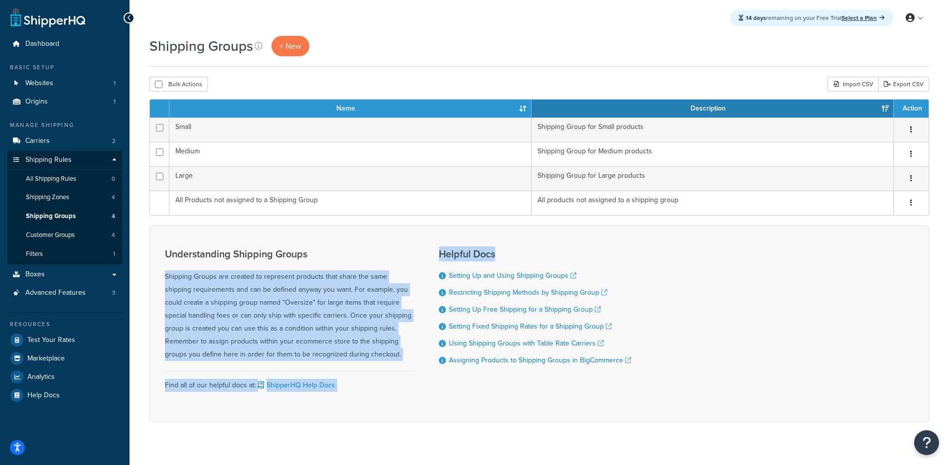
drag, startPoint x: 493, startPoint y: 254, endPoint x: 413, endPoint y: 254, distance: 80.7
click at [413, 253] on div "Understanding Shipping Groups Shipping Groups are created to represent products…" at bounding box center [539, 324] width 780 height 197
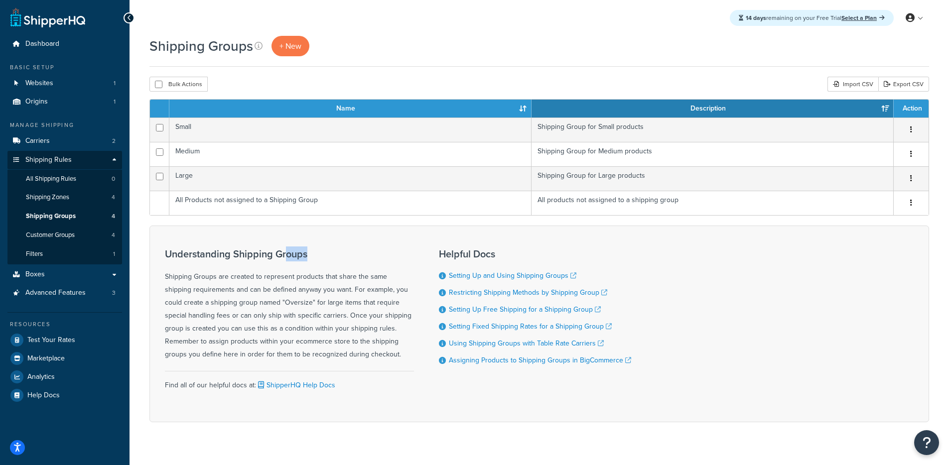
click at [287, 255] on h3 "Understanding Shipping Groups" at bounding box center [289, 254] width 249 height 11
drag, startPoint x: 285, startPoint y: 255, endPoint x: 184, endPoint y: 249, distance: 101.3
click at [143, 245] on div "Shipping Groups + New Bulk Actions Duplicate Delete Import CSV Export CSV Conta…" at bounding box center [540, 246] width 820 height 421
drag, startPoint x: 269, startPoint y: 252, endPoint x: 288, endPoint y: 254, distance: 19.5
click at [270, 252] on h3 "Understanding Shipping Groups" at bounding box center [289, 254] width 249 height 11
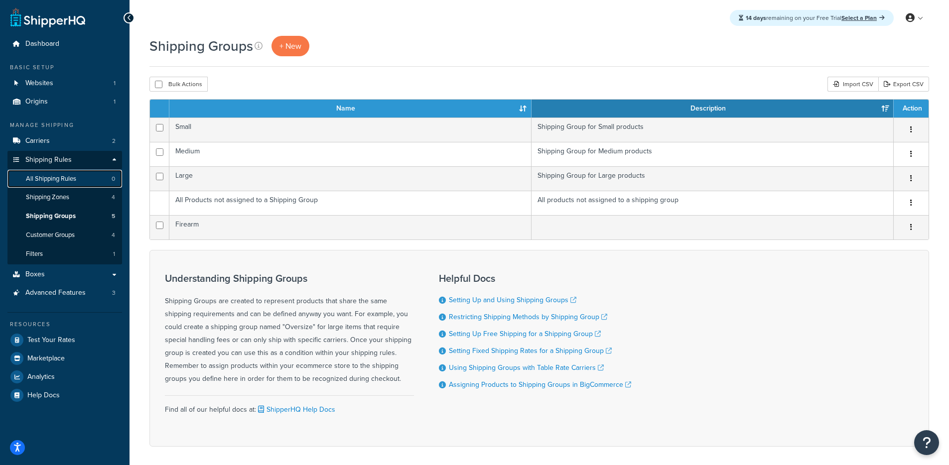
click at [77, 178] on link "All Shipping Rules 0" at bounding box center [64, 179] width 115 height 18
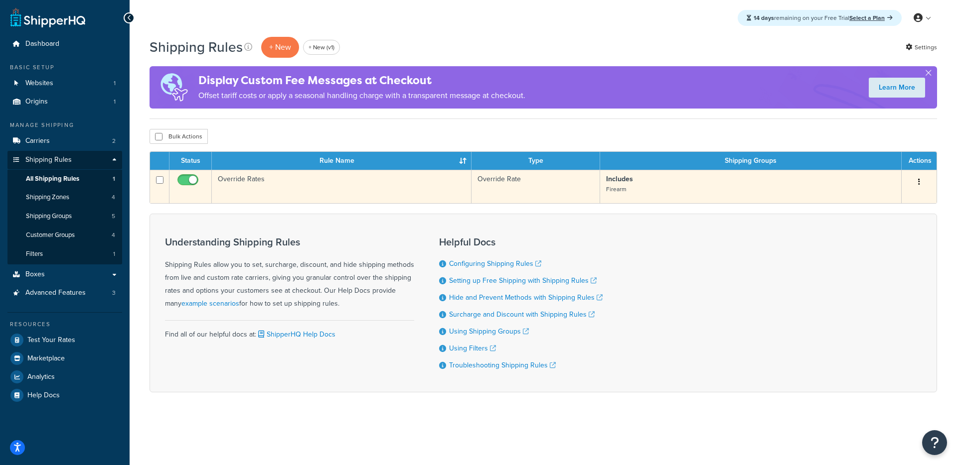
click at [366, 194] on td "Override Rates" at bounding box center [342, 186] width 260 height 33
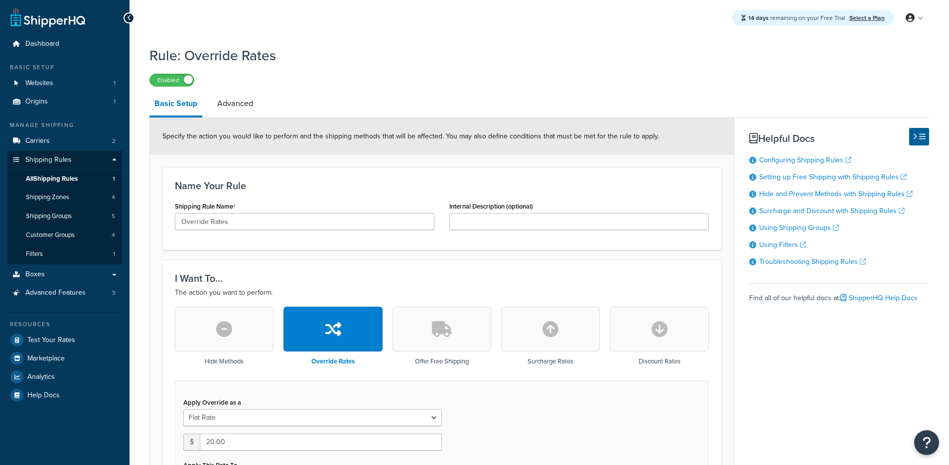
select select "ITEM"
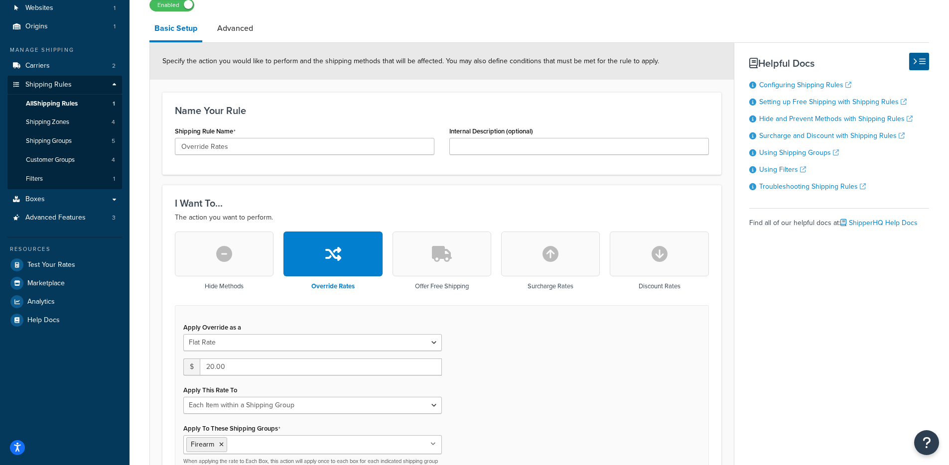
scroll to position [185, 0]
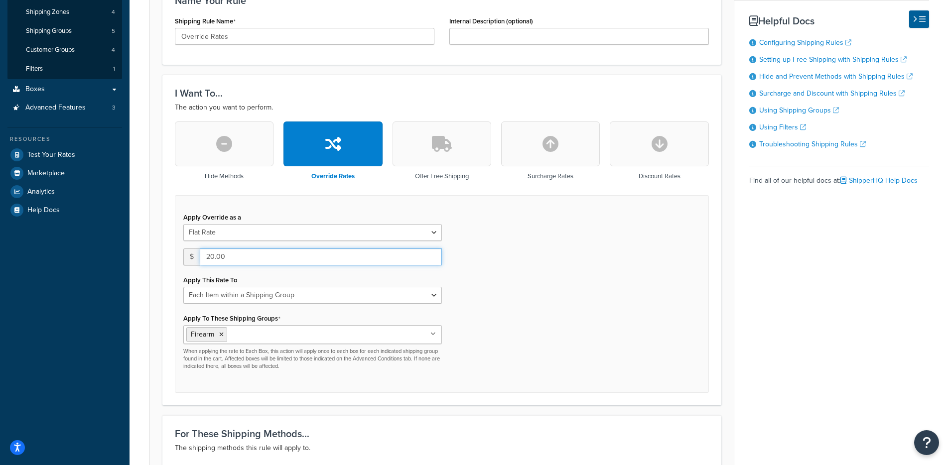
drag, startPoint x: 225, startPoint y: 264, endPoint x: 176, endPoint y: 255, distance: 49.2
click at [176, 255] on div "Apply Override as a Flat Rate Percentage Flat Rate & Percentage $ 20.00 Apply T…" at bounding box center [313, 290] width 274 height 160
click at [159, 254] on form "Specify the action you would like to perform and the shipping methods that will…" at bounding box center [442, 366] width 584 height 866
drag, startPoint x: 253, startPoint y: 260, endPoint x: 159, endPoint y: 260, distance: 93.2
click at [184, 256] on div "$ 20.00" at bounding box center [312, 257] width 259 height 17
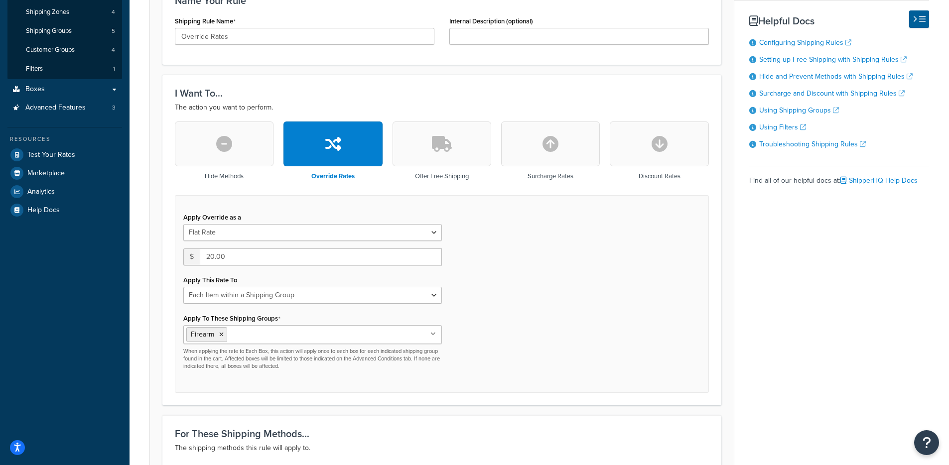
click at [137, 265] on div "Rule: Override Rates Enabled Basic Setup Advanced Specify the action you would …" at bounding box center [540, 340] width 820 height 969
drag, startPoint x: 243, startPoint y: 258, endPoint x: 191, endPoint y: 256, distance: 51.9
click at [192, 255] on div "$ 20.00" at bounding box center [312, 257] width 259 height 17
click at [588, 272] on div "Apply Override as a Flat Rate Percentage Flat Rate & Percentage $ 20.00 Apply T…" at bounding box center [442, 294] width 534 height 198
drag, startPoint x: 280, startPoint y: 254, endPoint x: 198, endPoint y: 253, distance: 82.7
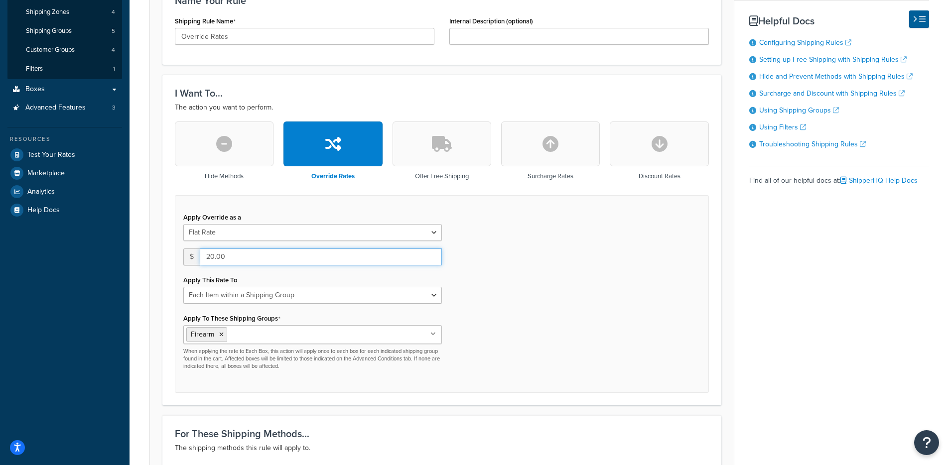
click at [198, 253] on div "$ 20.00" at bounding box center [312, 257] width 259 height 17
click at [651, 217] on div "Apply Override as a Flat Rate Percentage Flat Rate & Percentage $ 20.00 Apply T…" at bounding box center [442, 294] width 534 height 198
click at [565, 158] on button "button" at bounding box center [550, 144] width 99 height 45
type input "0"
select select "CART"
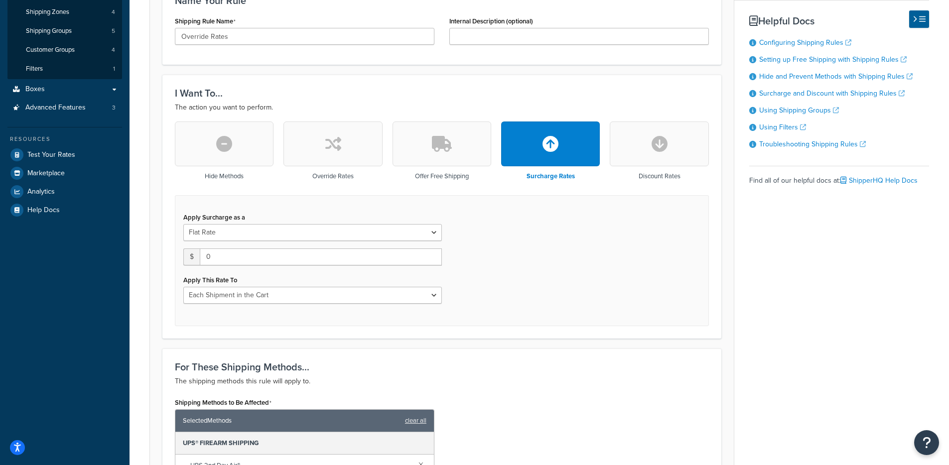
drag, startPoint x: 324, startPoint y: 149, endPoint x: 350, endPoint y: 152, distance: 26.6
click at [324, 149] on button "button" at bounding box center [332, 144] width 99 height 45
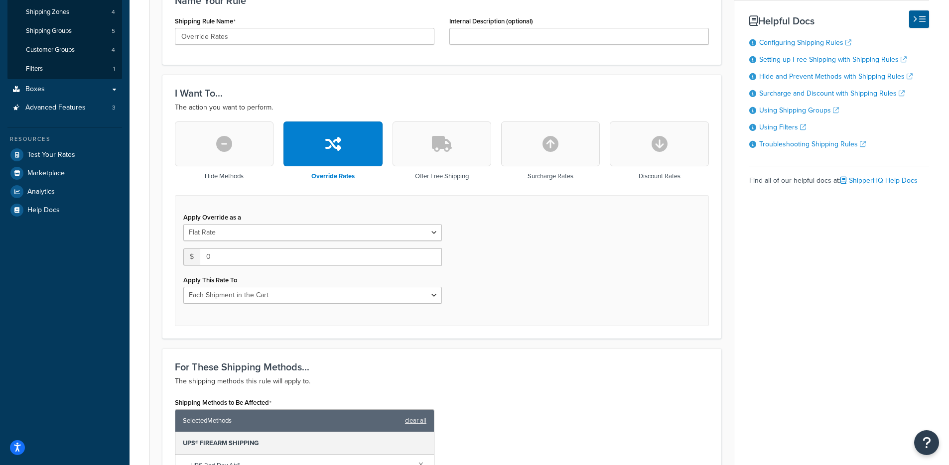
click at [574, 155] on button "button" at bounding box center [550, 144] width 99 height 45
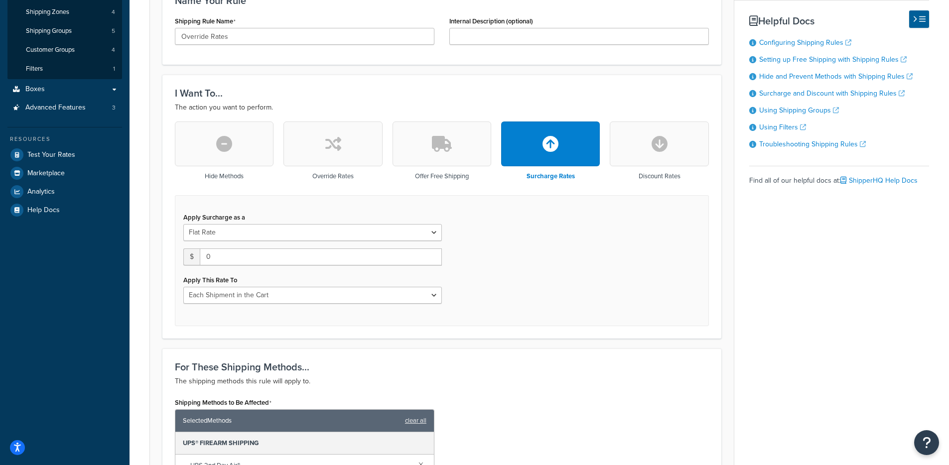
click at [359, 158] on button "button" at bounding box center [332, 144] width 99 height 45
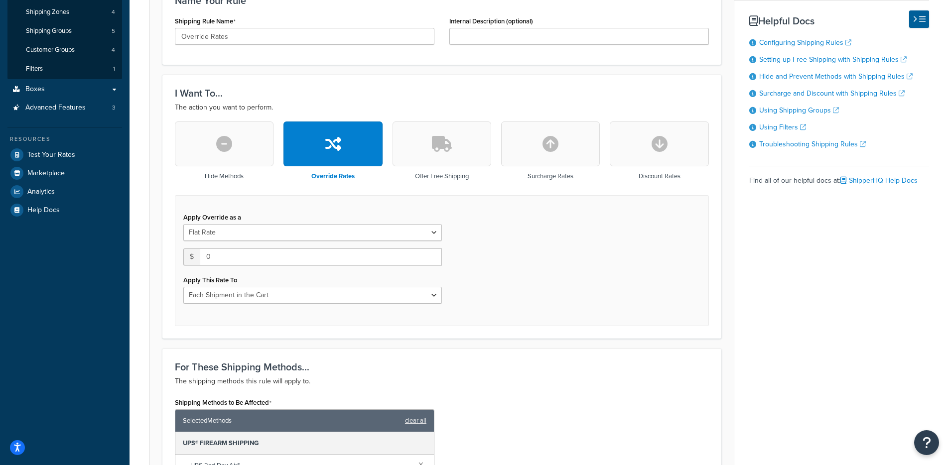
click at [592, 141] on button "button" at bounding box center [550, 144] width 99 height 45
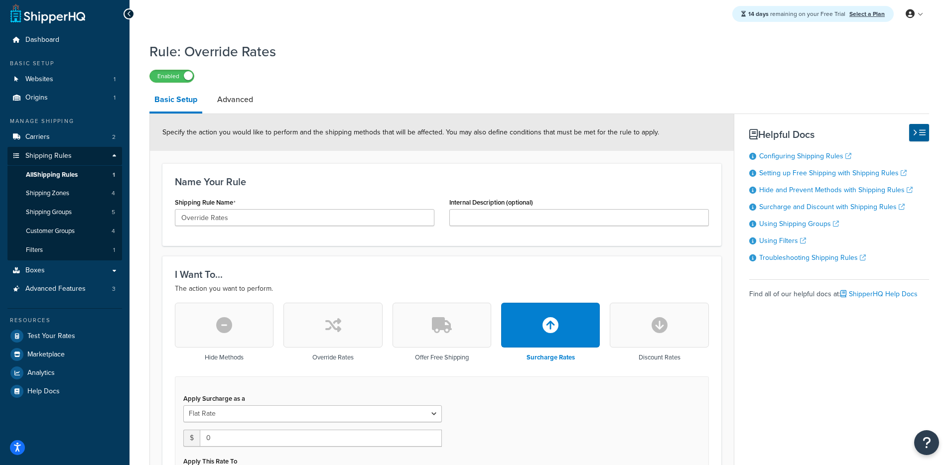
scroll to position [0, 0]
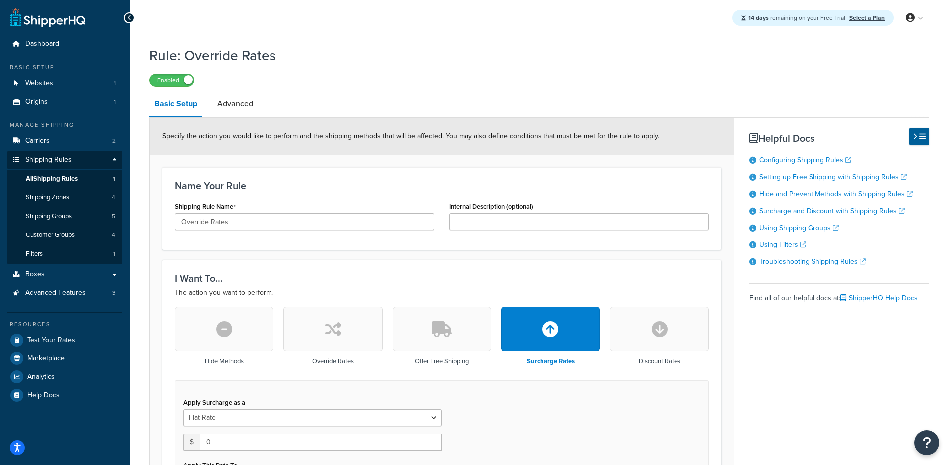
click at [259, 94] on li "Advanced" at bounding box center [240, 104] width 56 height 24
click at [255, 101] on link "Advanced" at bounding box center [235, 104] width 46 height 24
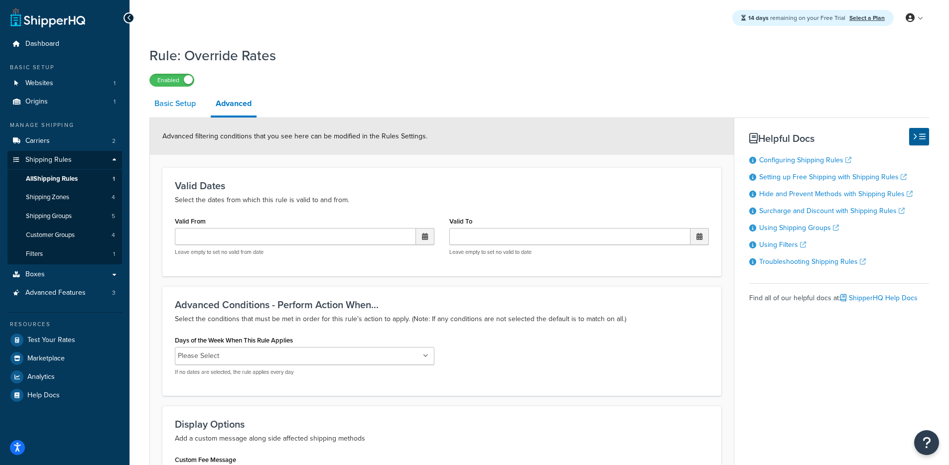
click at [188, 110] on link "Basic Setup" at bounding box center [174, 104] width 51 height 24
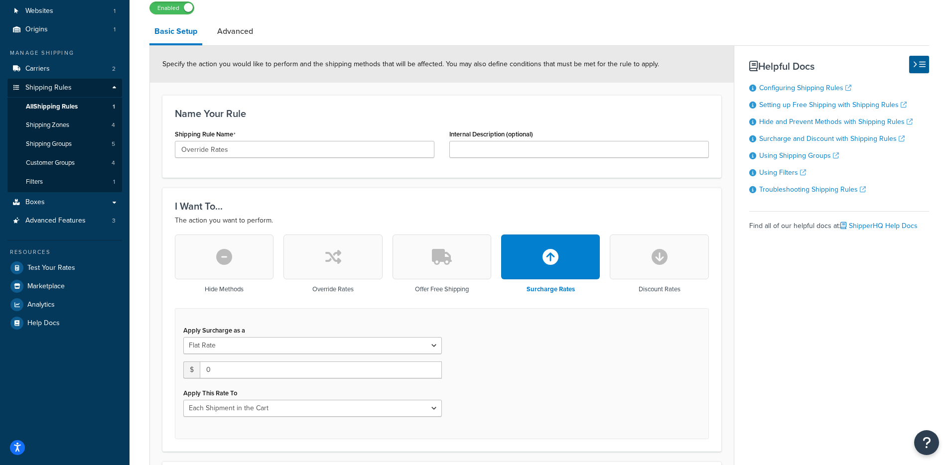
click at [338, 255] on icon "button" at bounding box center [333, 257] width 16 height 16
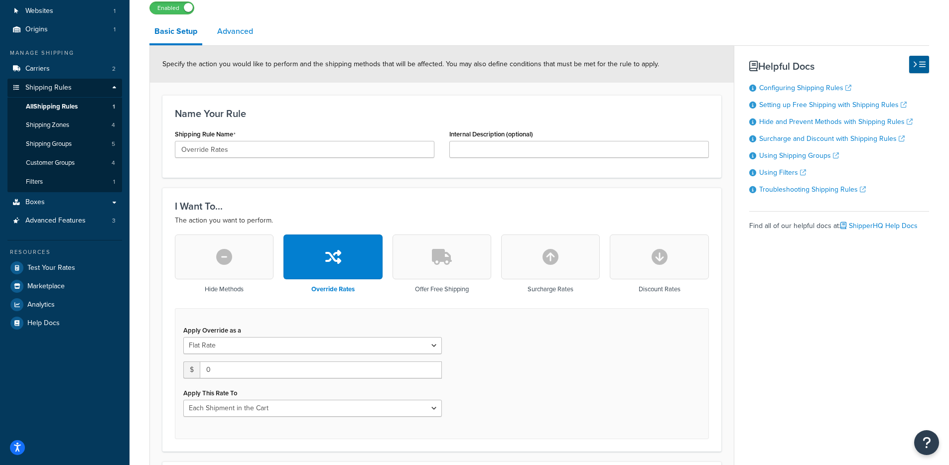
click at [233, 29] on link "Advanced" at bounding box center [235, 31] width 46 height 24
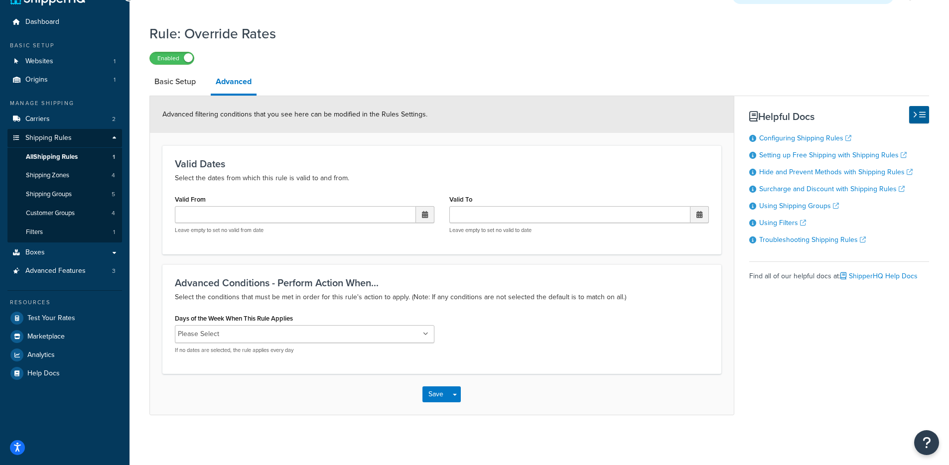
scroll to position [23, 0]
click at [180, 87] on link "Basic Setup" at bounding box center [174, 82] width 51 height 24
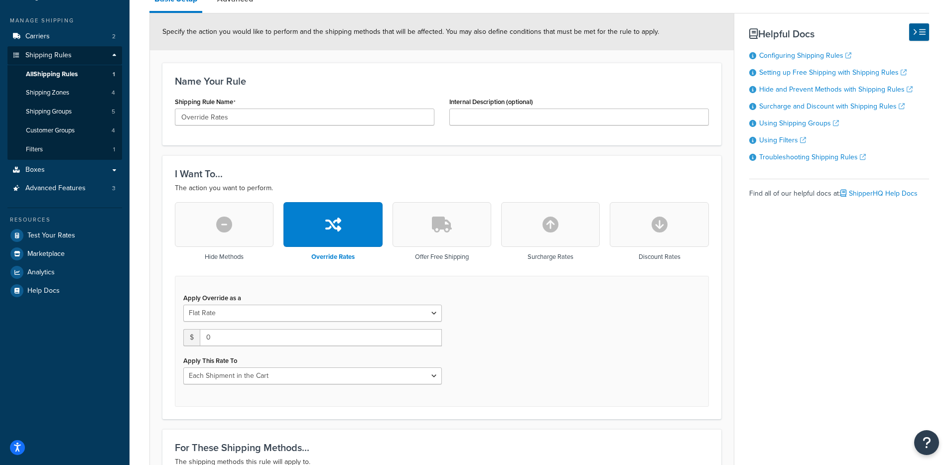
scroll to position [297, 0]
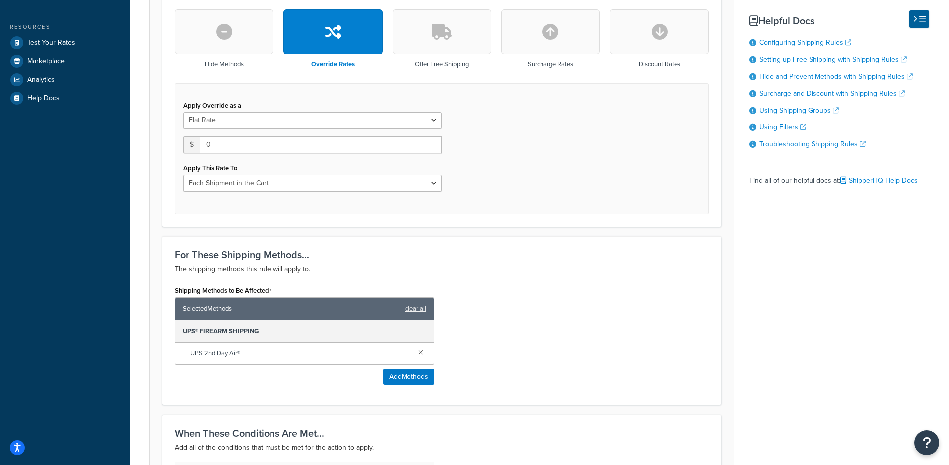
click at [556, 51] on button "button" at bounding box center [550, 31] width 99 height 45
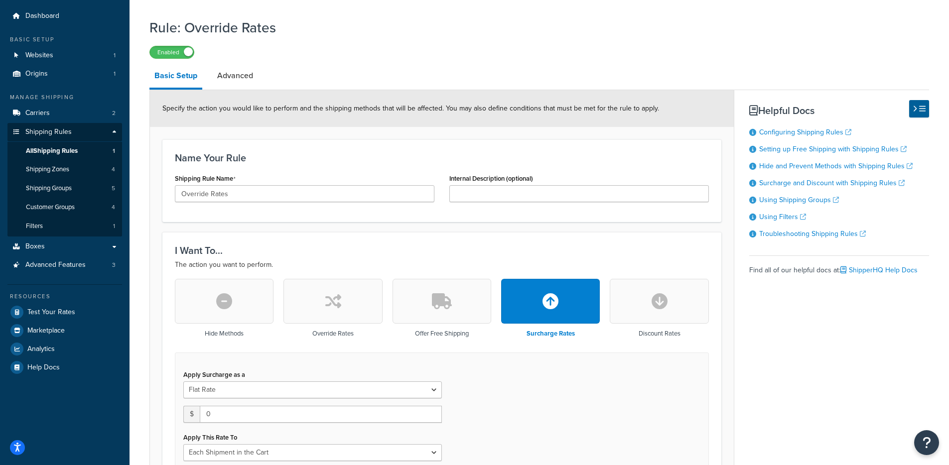
scroll to position [27, 0]
click at [100, 155] on link "All Shipping Rules 1" at bounding box center [64, 152] width 115 height 18
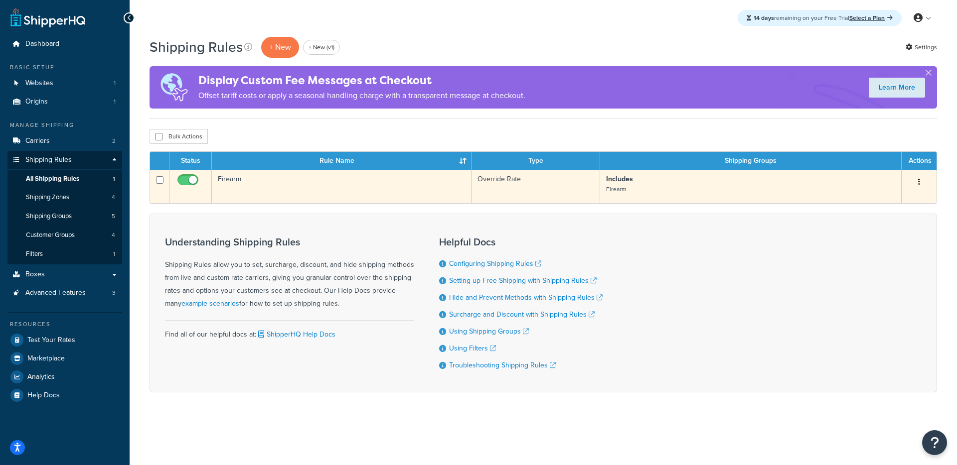
click at [400, 188] on td "Firearm" at bounding box center [342, 186] width 260 height 33
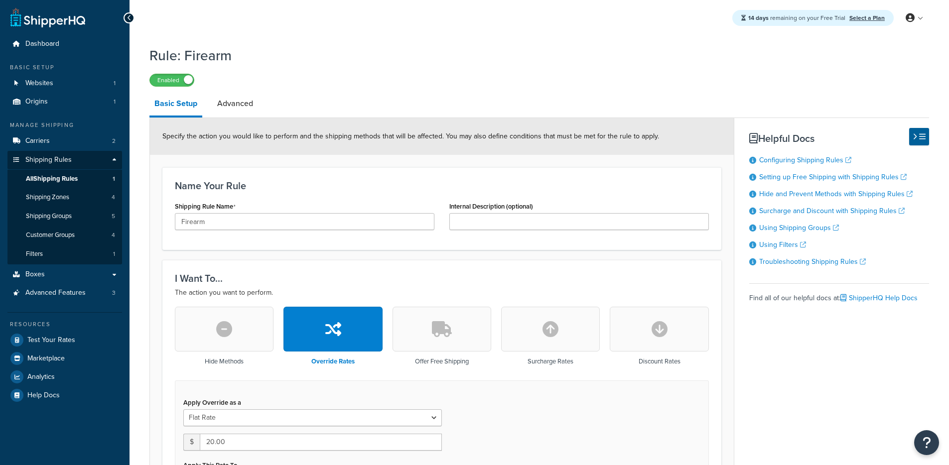
select select "ITEM"
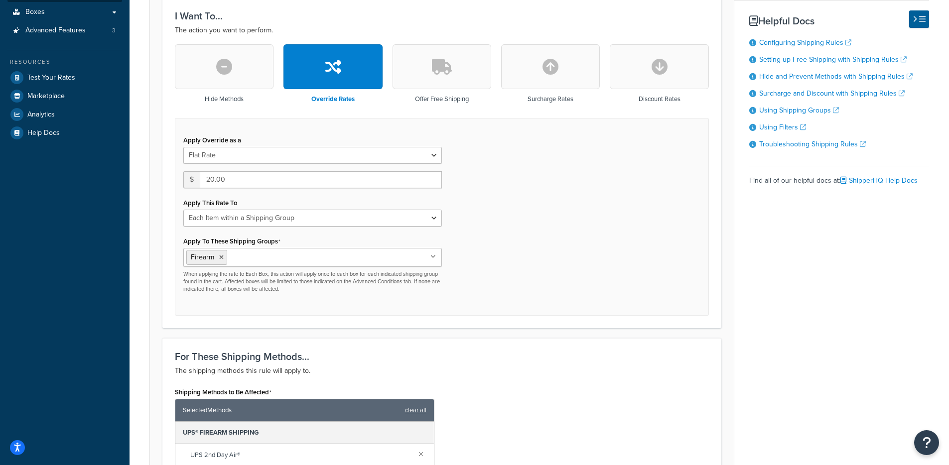
scroll to position [247, 0]
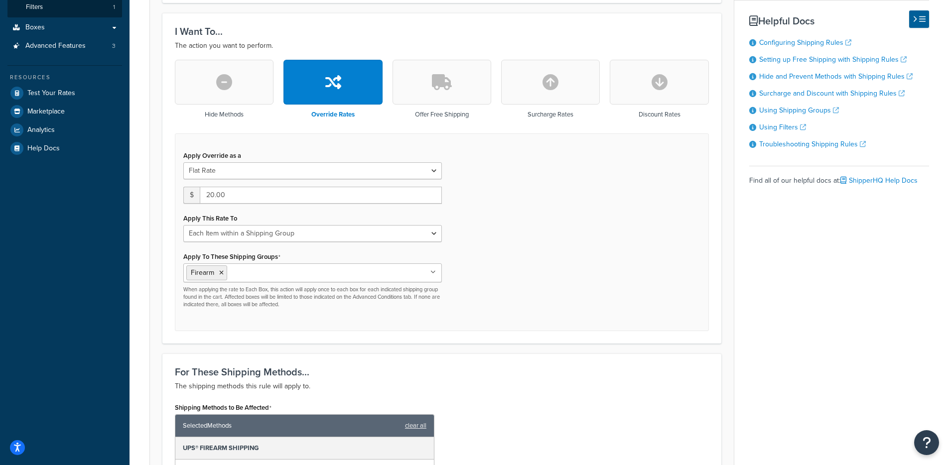
click at [552, 98] on button "button" at bounding box center [550, 82] width 99 height 45
type input "0"
select select "CART"
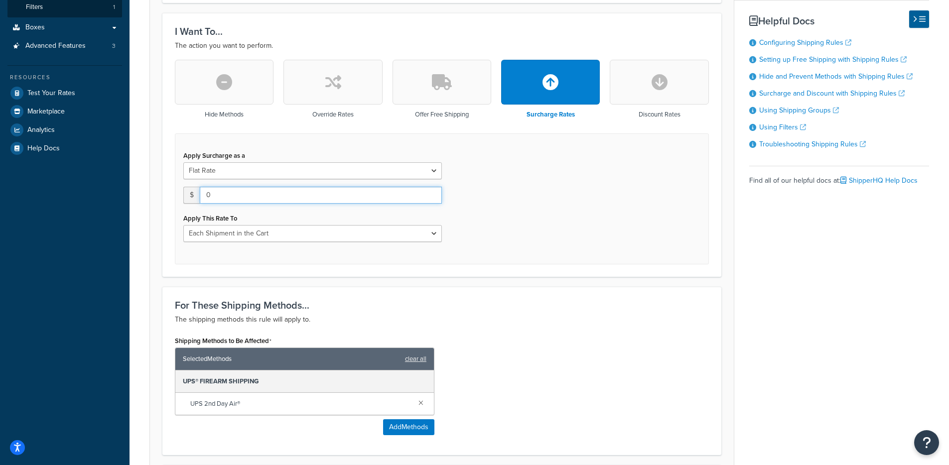
click at [276, 204] on input "0" at bounding box center [321, 195] width 242 height 17
drag, startPoint x: 200, startPoint y: 197, endPoint x: 165, endPoint y: 195, distance: 34.9
click at [165, 195] on div "I Want To... The action you want to perform. Hide Methods Override Rates Offer …" at bounding box center [441, 145] width 559 height 264
click at [281, 103] on div "Hide Methods Override Rates Offer Free Shipping Surcharge Rates Discount Rates" at bounding box center [442, 96] width 534 height 73
click at [331, 103] on button "button" at bounding box center [332, 82] width 99 height 45
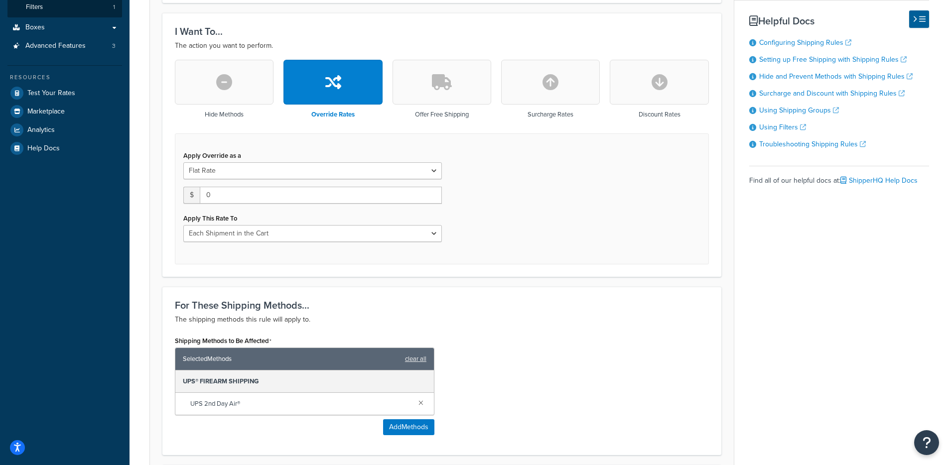
click at [569, 90] on button "button" at bounding box center [550, 82] width 99 height 45
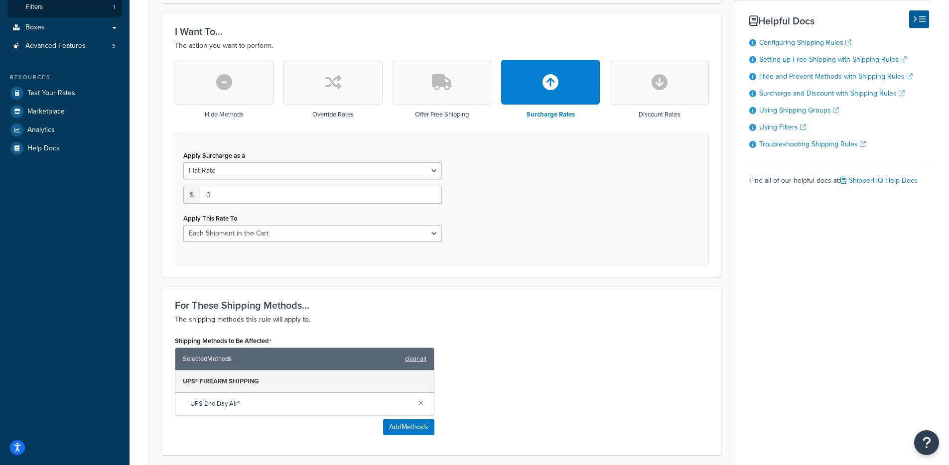
click at [361, 207] on div "Apply Surcharge as a Flat Rate Percentage Flat Rate & Percentage $ 0 Apply This…" at bounding box center [313, 195] width 274 height 94
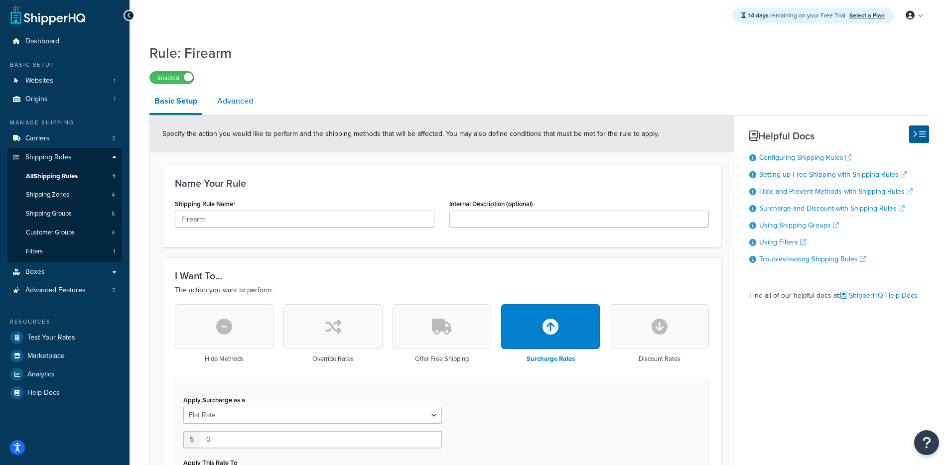
scroll to position [0, 0]
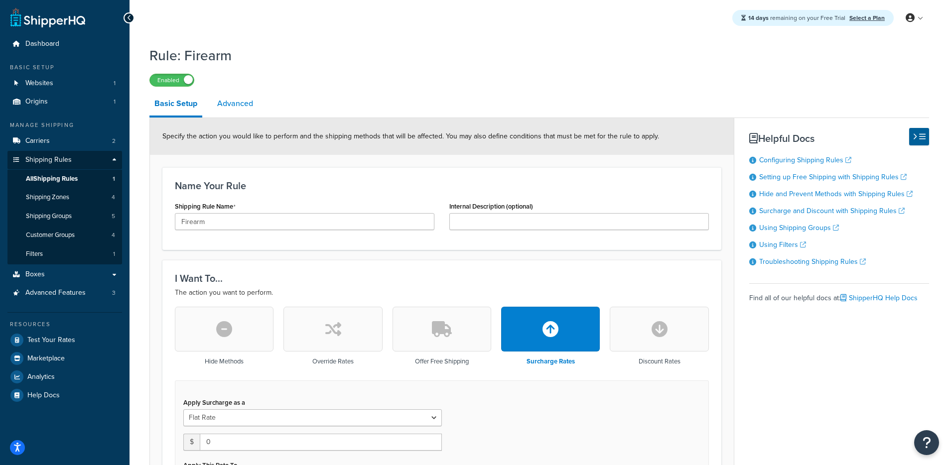
click at [222, 106] on link "Advanced" at bounding box center [235, 104] width 46 height 24
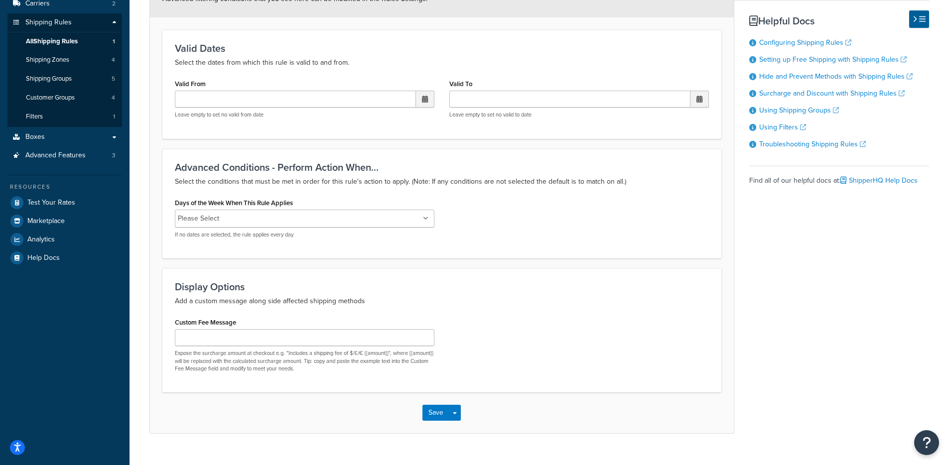
scroll to position [139, 0]
drag, startPoint x: 185, startPoint y: 273, endPoint x: 254, endPoint y: 292, distance: 71.0
click at [254, 292] on div "Display Options Add a custom message along side affected shipping methods Custo…" at bounding box center [441, 329] width 559 height 124
click at [346, 292] on div "Display Options Add a custom message along side affected shipping methods" at bounding box center [442, 293] width 534 height 26
drag, startPoint x: 382, startPoint y: 294, endPoint x: 173, endPoint y: 292, distance: 208.3
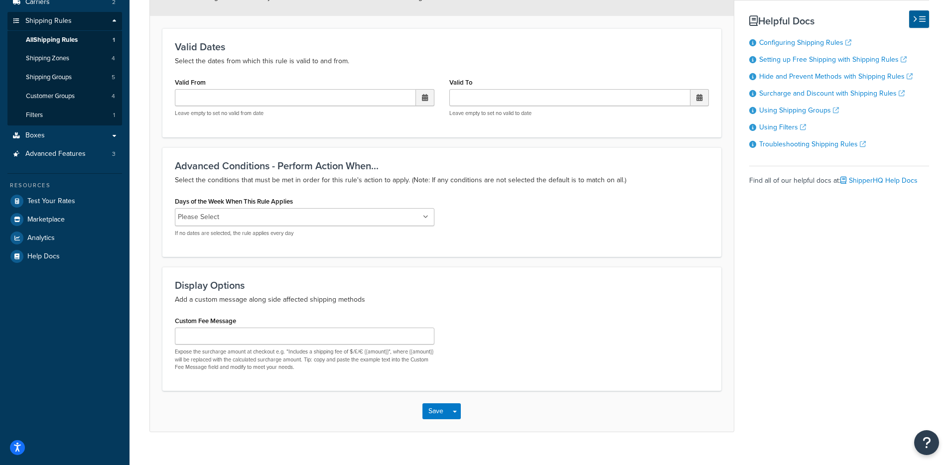
click at [171, 292] on div "Display Options Add a custom message along side affected shipping methods Custo…" at bounding box center [441, 329] width 559 height 124
click at [219, 285] on h3 "Display Options" at bounding box center [442, 285] width 534 height 11
drag, startPoint x: 184, startPoint y: 283, endPoint x: 428, endPoint y: 302, distance: 244.8
click at [428, 302] on div "Display Options Add a custom message along side affected shipping methods" at bounding box center [442, 293] width 534 height 26
drag, startPoint x: 428, startPoint y: 302, endPoint x: 402, endPoint y: 301, distance: 26.9
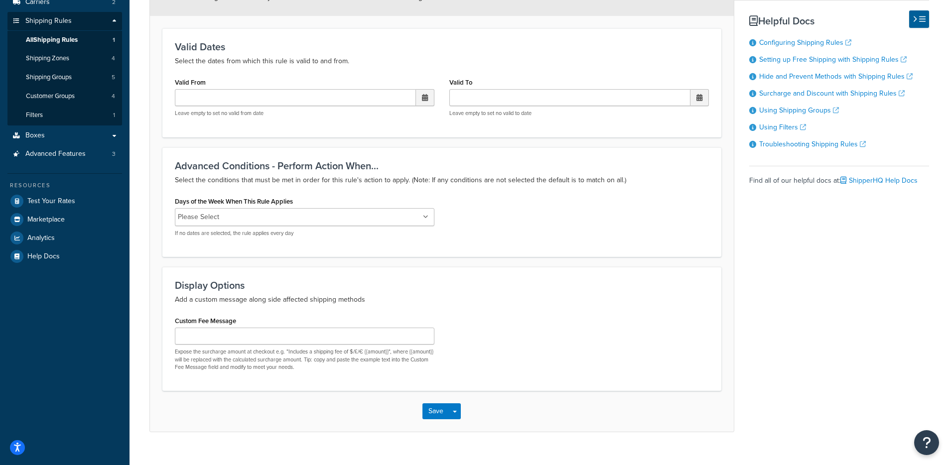
click at [428, 302] on p "Add a custom message along side affected shipping methods" at bounding box center [442, 300] width 534 height 12
drag, startPoint x: 380, startPoint y: 301, endPoint x: 174, endPoint y: 288, distance: 205.6
click at [175, 288] on div "Display Options Add a custom message along side affected shipping methods" at bounding box center [442, 293] width 534 height 26
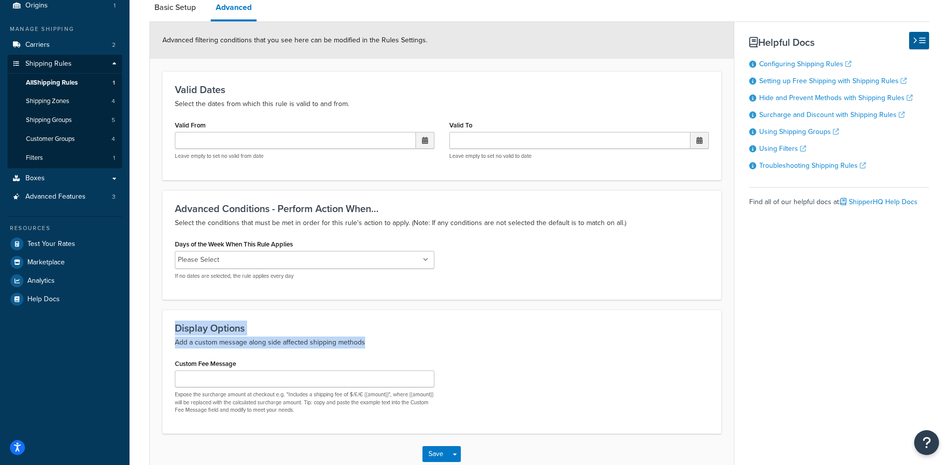
scroll to position [0, 0]
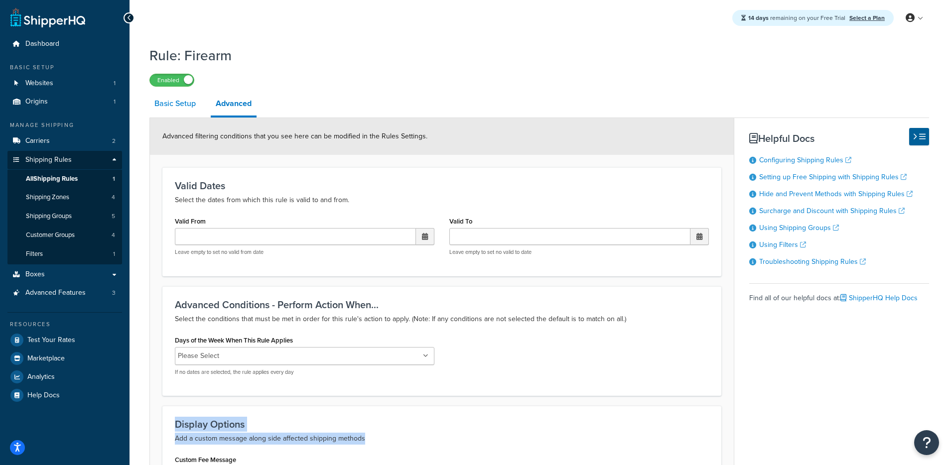
click at [178, 102] on link "Basic Setup" at bounding box center [174, 104] width 51 height 24
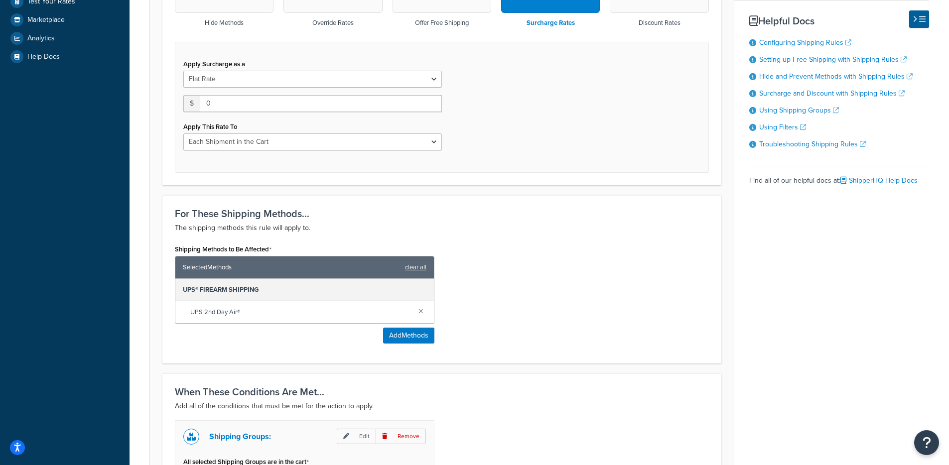
scroll to position [352, 0]
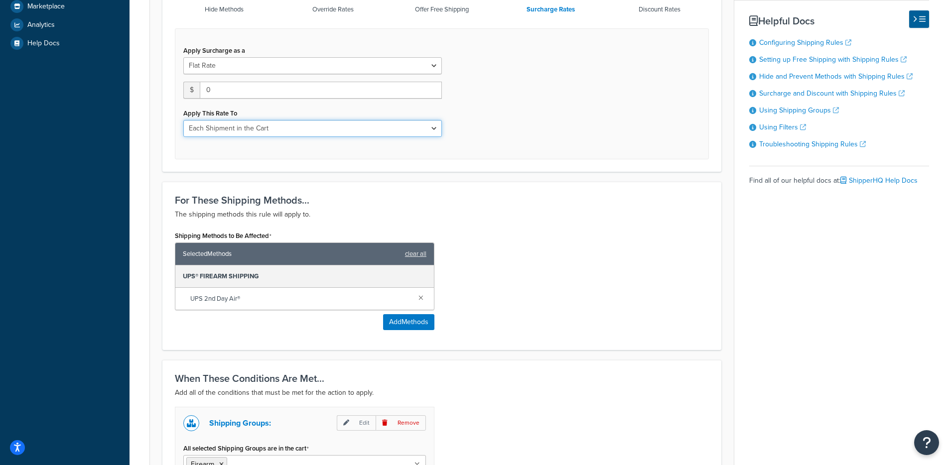
click at [307, 130] on select "Each Shipment in the Cart Each Shipping Group in the Cart Each Item within a Sh…" at bounding box center [312, 128] width 259 height 17
drag, startPoint x: 361, startPoint y: 146, endPoint x: 155, endPoint y: 109, distance: 209.1
click at [152, 107] on form "Specify the action you would like to perform and the shipping methods that will…" at bounding box center [442, 165] width 584 height 799
click at [189, 145] on div "Apply Surcharge as a Flat Rate Percentage Flat Rate & Percentage $ 0 Apply This…" at bounding box center [442, 93] width 534 height 131
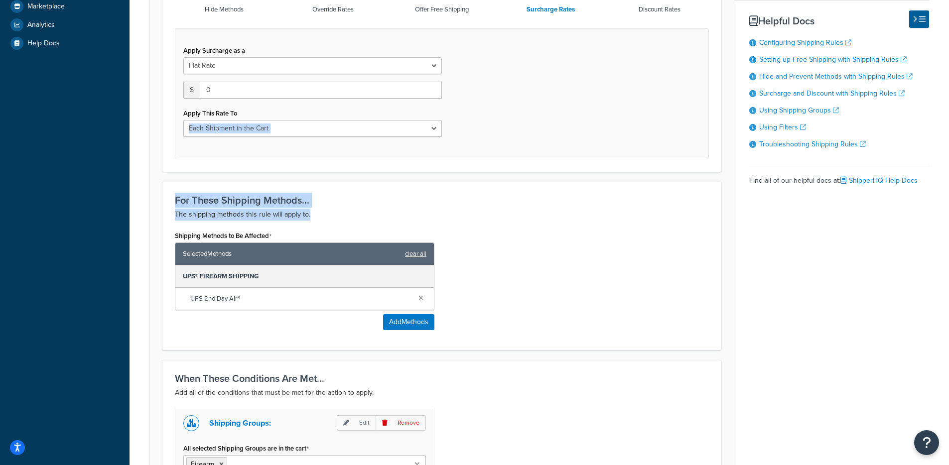
drag, startPoint x: 189, startPoint y: 146, endPoint x: 454, endPoint y: 223, distance: 275.9
click at [454, 223] on form "Specify the action you would like to perform and the shipping methods that will…" at bounding box center [442, 165] width 584 height 799
click at [458, 222] on div "For These Shipping Methods... The shipping methods this rule will apply to. Shi…" at bounding box center [441, 266] width 559 height 168
drag, startPoint x: 330, startPoint y: 198, endPoint x: 217, endPoint y: 181, distance: 114.4
click at [220, 183] on div "For These Shipping Methods... The shipping methods this rule will apply to. Shi…" at bounding box center [441, 266] width 559 height 168
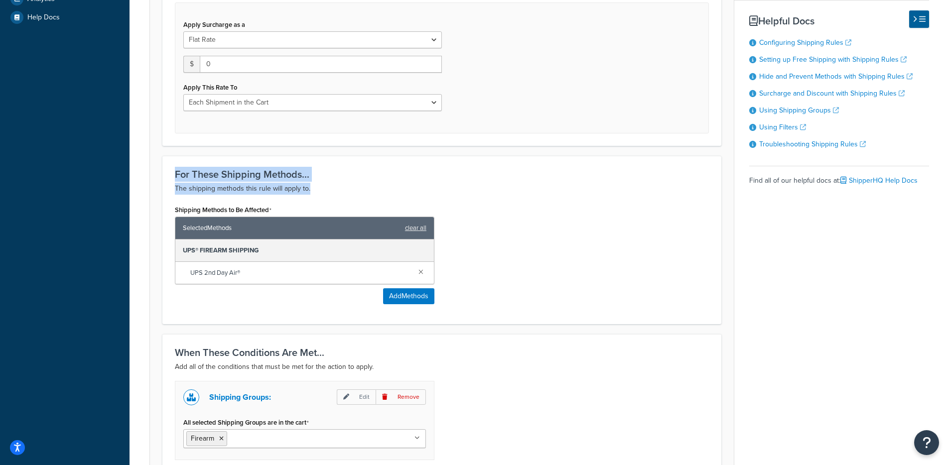
scroll to position [504, 0]
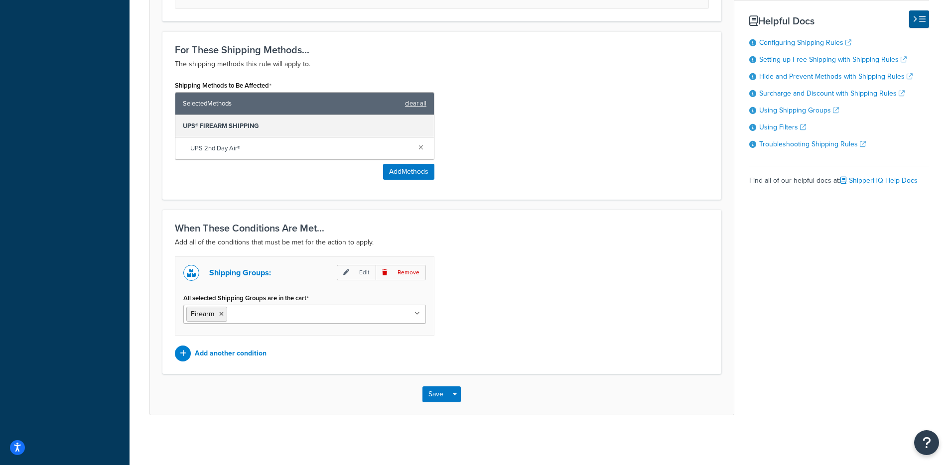
drag, startPoint x: 270, startPoint y: 155, endPoint x: 223, endPoint y: 162, distance: 46.9
click at [200, 150] on div "UPS 2nd Day Air®" at bounding box center [304, 149] width 259 height 22
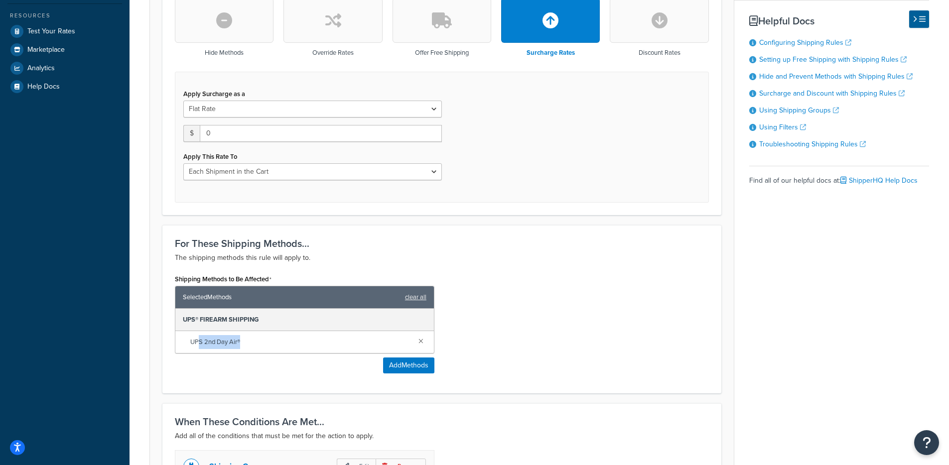
scroll to position [0, 0]
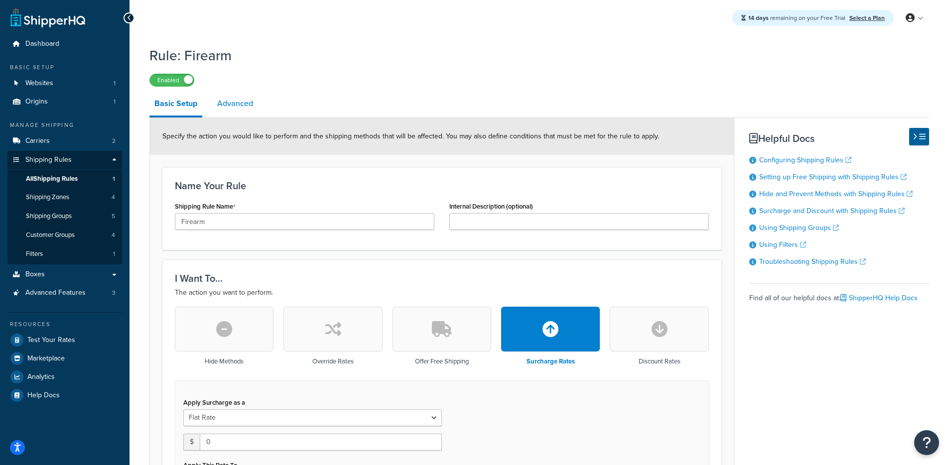
click at [224, 108] on link "Advanced" at bounding box center [235, 104] width 46 height 24
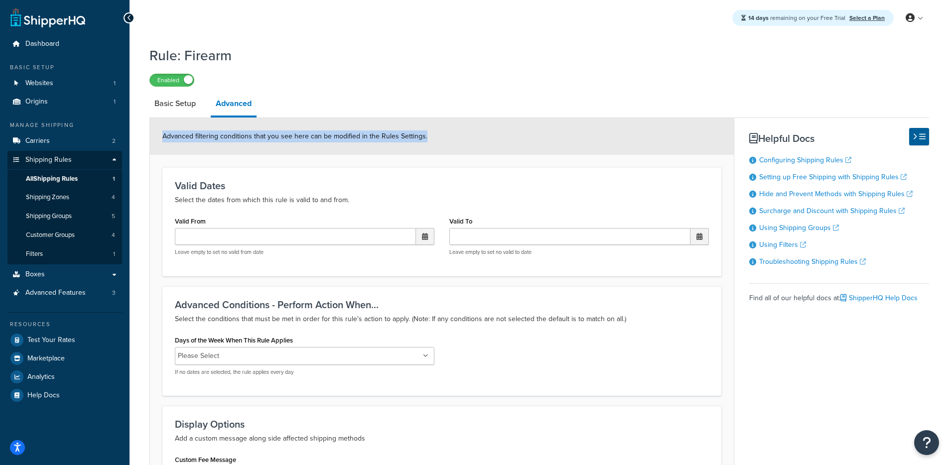
drag, startPoint x: 206, startPoint y: 131, endPoint x: 448, endPoint y: 138, distance: 242.2
click at [430, 137] on div "Advanced filtering conditions that you see here can be modified in the Rules Se…" at bounding box center [442, 136] width 584 height 37
click at [448, 138] on div "Advanced filtering conditions that you see here can be modified in the Rules Se…" at bounding box center [442, 136] width 584 height 37
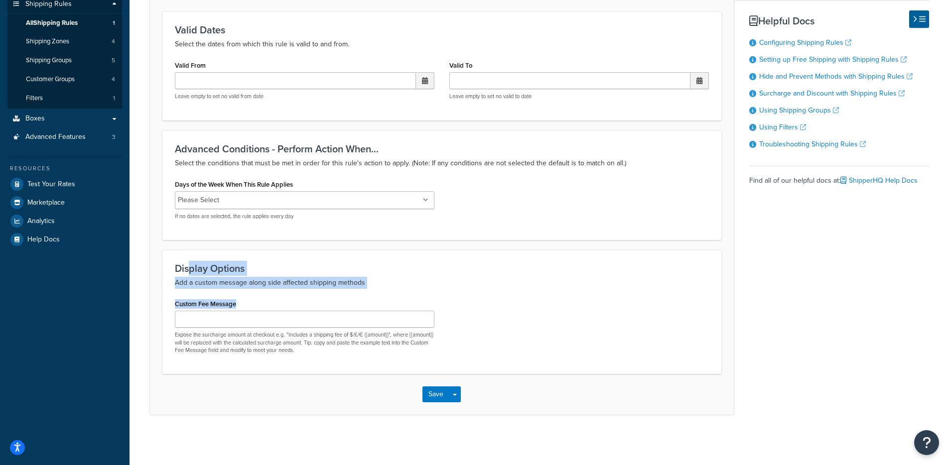
drag, startPoint x: 187, startPoint y: 269, endPoint x: 443, endPoint y: 312, distance: 259.2
click at [436, 311] on div "Display Options Add a custom message along side affected shipping methods Custo…" at bounding box center [441, 312] width 559 height 124
drag, startPoint x: 498, startPoint y: 305, endPoint x: 408, endPoint y: 318, distance: 91.1
click at [498, 306] on div "Custom Fee Message Expose the surcharge amount at checkout e.g. "Includes a shi…" at bounding box center [441, 329] width 549 height 65
drag, startPoint x: 178, startPoint y: 281, endPoint x: 334, endPoint y: 303, distance: 157.9
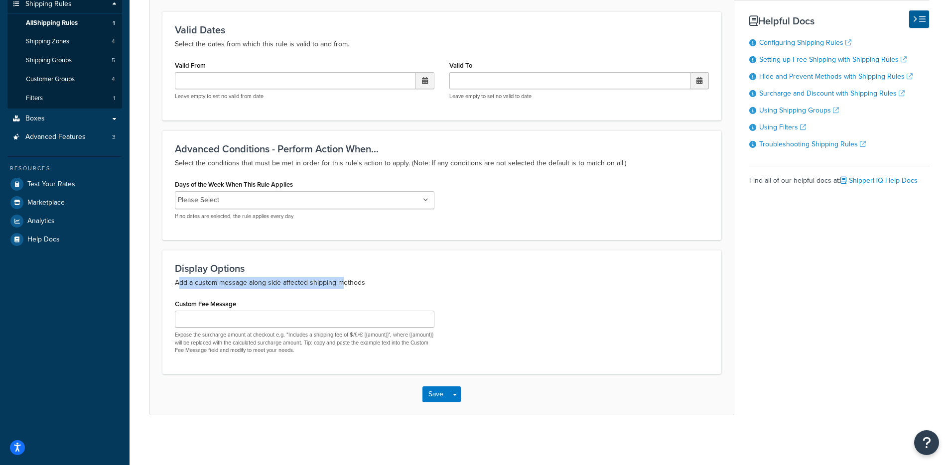
click at [338, 296] on div "Display Options Add a custom message along side affected shipping methods Custo…" at bounding box center [441, 312] width 559 height 124
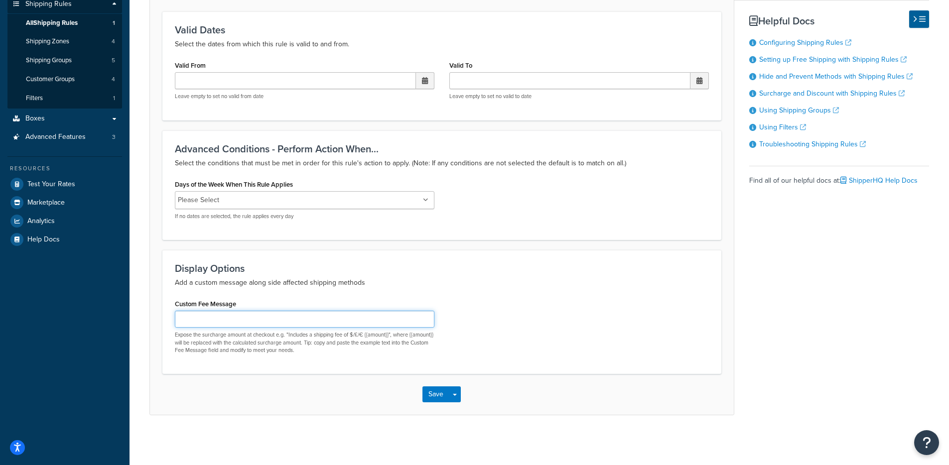
click at [225, 319] on input "Custom Fee Message" at bounding box center [305, 319] width 260 height 17
click at [161, 320] on form "Advanced filtering conditions that you see here can be modified in the Rules Se…" at bounding box center [442, 188] width 584 height 453
click at [194, 321] on input "Custom Fee Message" at bounding box center [305, 319] width 260 height 17
click at [364, 308] on div "Custom Fee Message Expose the surcharge amount at checkout e.g. "Includes a shi…" at bounding box center [305, 325] width 260 height 57
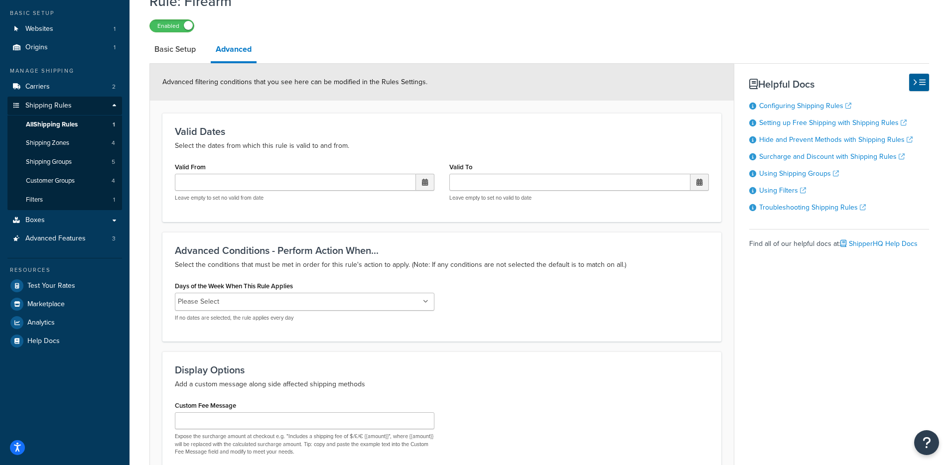
scroll to position [0, 0]
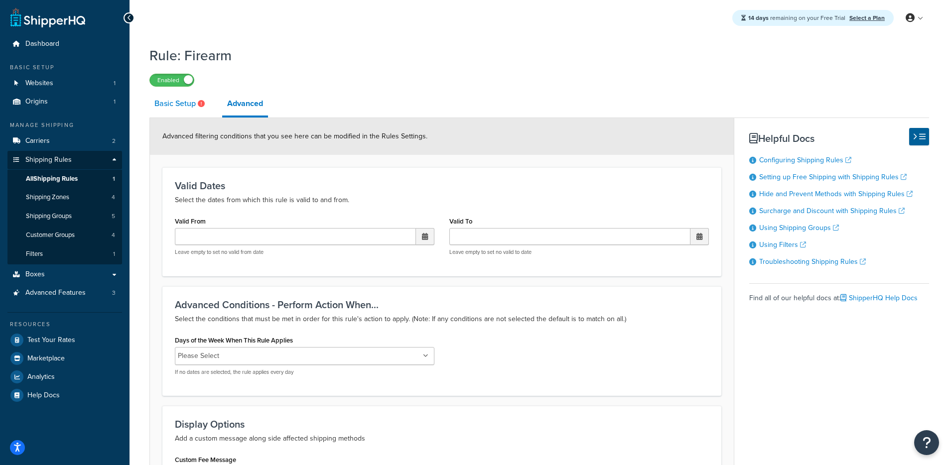
click at [173, 112] on link "Basic Setup" at bounding box center [180, 104] width 63 height 24
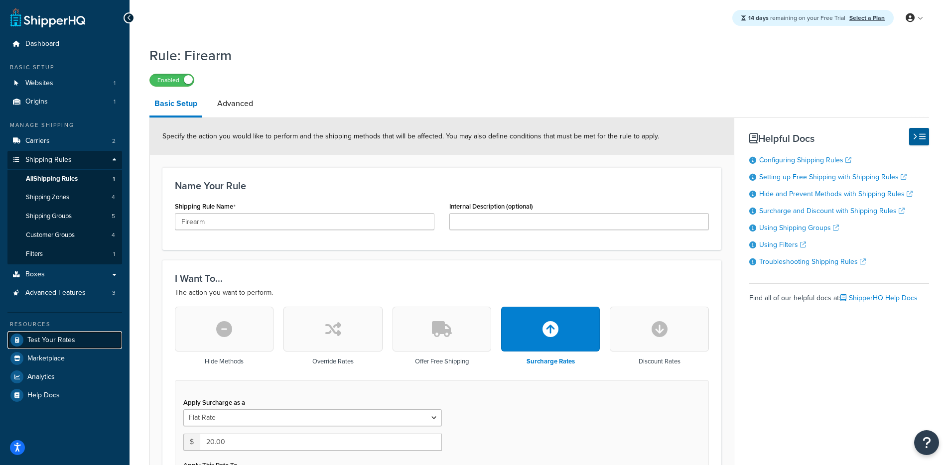
click at [51, 337] on span "Test Your Rates" at bounding box center [51, 340] width 48 height 8
click at [73, 144] on link "Carriers 2" at bounding box center [64, 141] width 115 height 18
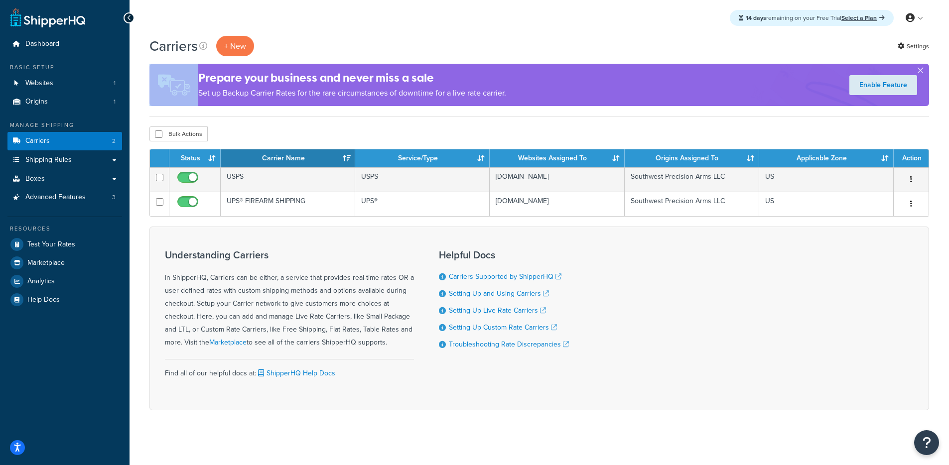
drag, startPoint x: 501, startPoint y: 64, endPoint x: 399, endPoint y: 72, distance: 102.4
click at [331, 61] on div "Carriers + New Settings Prepare your business and never miss a sale Set up Back…" at bounding box center [539, 76] width 780 height 81
drag, startPoint x: 477, startPoint y: 81, endPoint x: 581, endPoint y: 98, distance: 104.9
click at [483, 84] on h4 "Prepare your business and never miss a sale" at bounding box center [352, 78] width 308 height 16
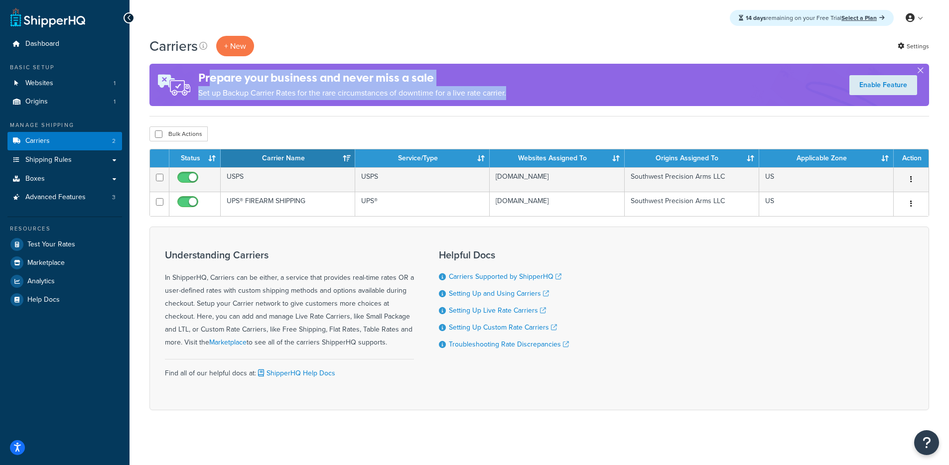
drag, startPoint x: 581, startPoint y: 98, endPoint x: 216, endPoint y: 77, distance: 365.8
click at [209, 78] on div "Prepare your business and never miss a sale Set up Backup Carrier Rates for the…" at bounding box center [539, 85] width 780 height 42
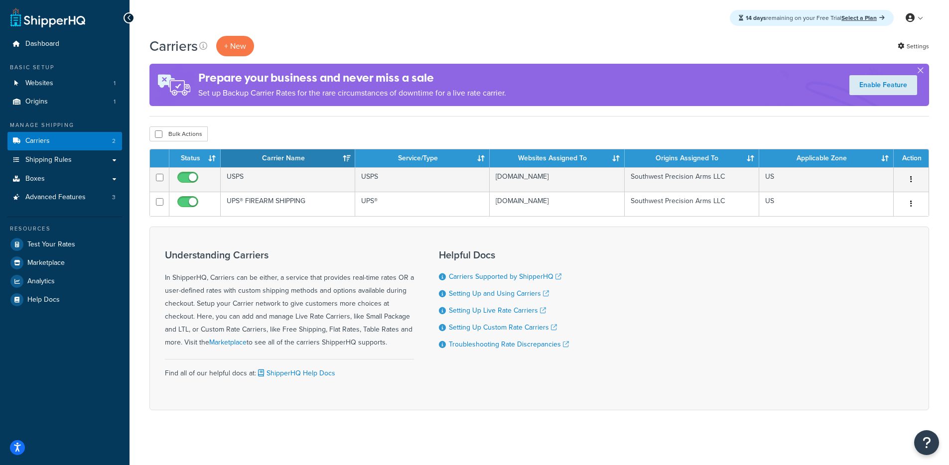
click at [371, 82] on h4 "Prepare your business and never miss a sale" at bounding box center [352, 78] width 308 height 16
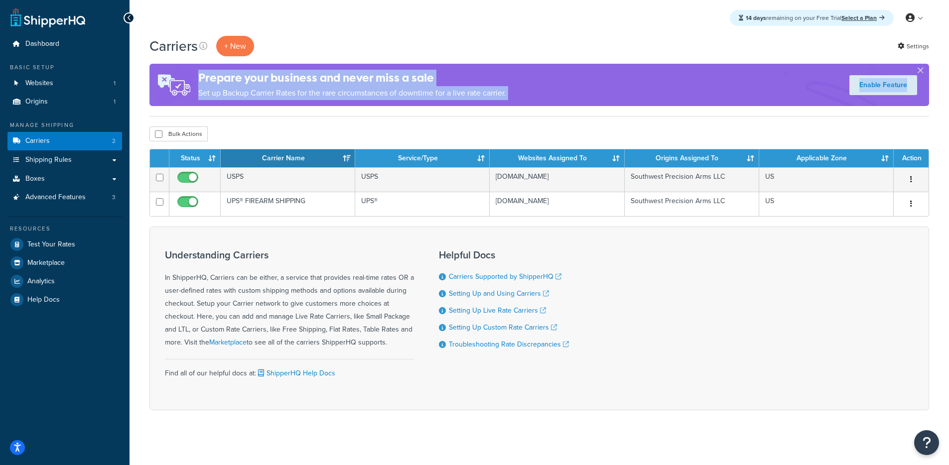
drag, startPoint x: 293, startPoint y: 69, endPoint x: 583, endPoint y: 110, distance: 293.4
click at [583, 110] on div "Carriers + New Settings Prepare your business and never miss a sale Set up Back…" at bounding box center [539, 76] width 780 height 81
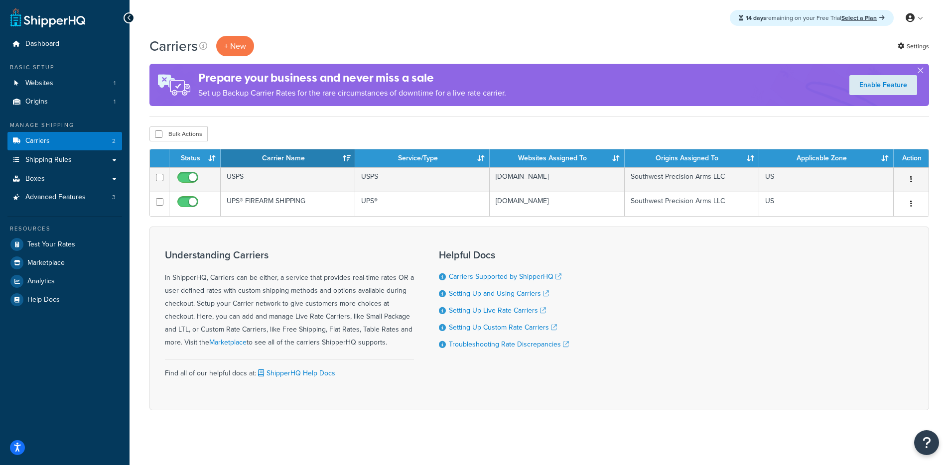
click at [580, 109] on div "Carriers + New Settings Prepare your business and never miss a sale Set up Back…" at bounding box center [539, 76] width 780 height 81
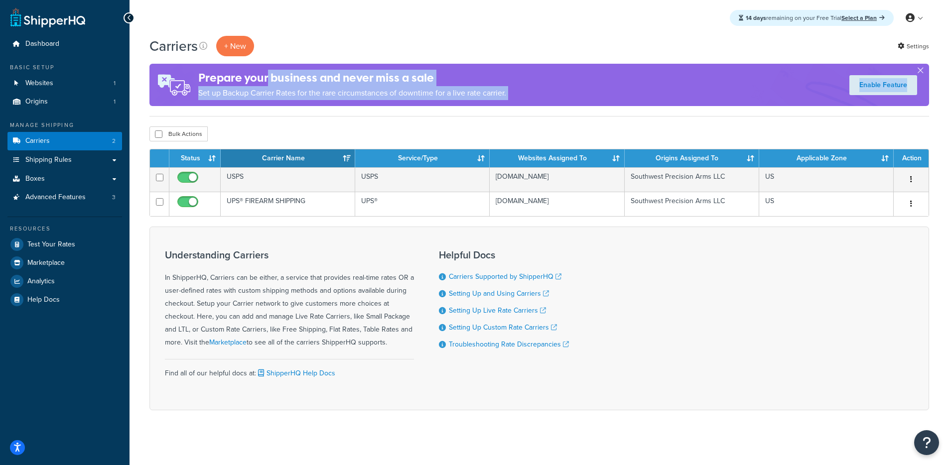
drag, startPoint x: 527, startPoint y: 106, endPoint x: 263, endPoint y: 82, distance: 265.1
click at [268, 81] on div "Carriers + New Settings Prepare your business and never miss a sale Set up Back…" at bounding box center [539, 76] width 780 height 81
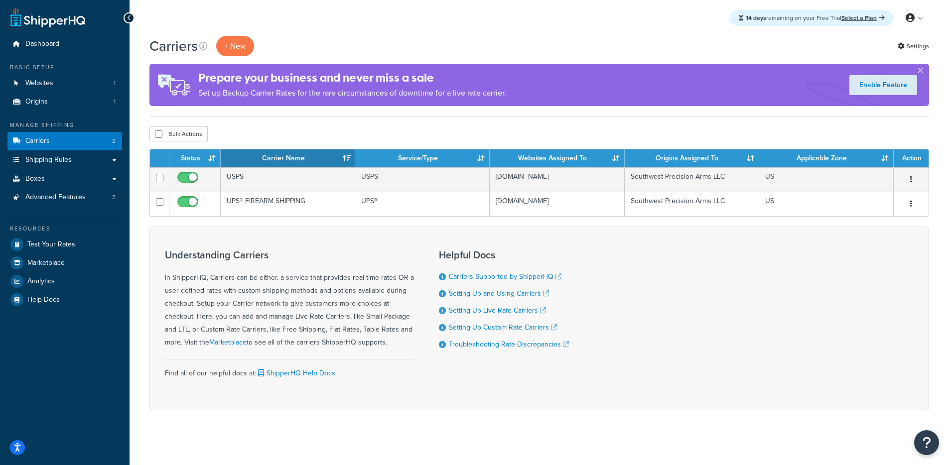
click at [261, 84] on h4 "Prepare your business and never miss a sale" at bounding box center [352, 78] width 308 height 16
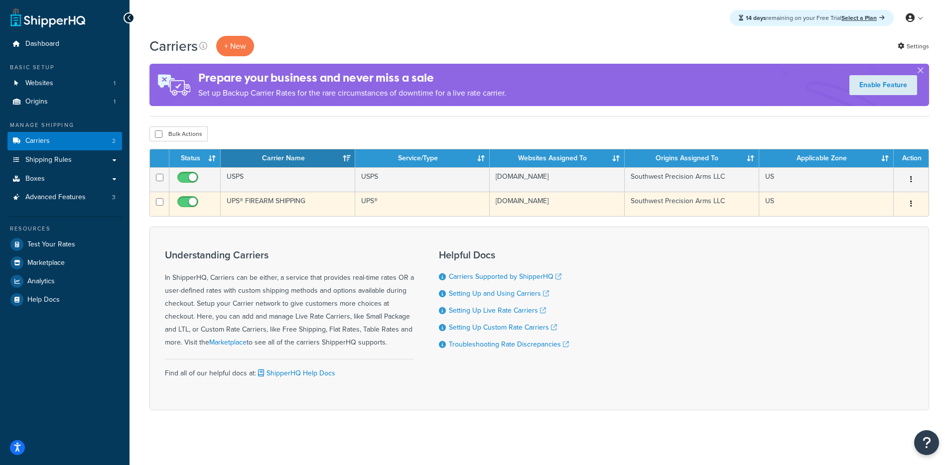
click at [515, 207] on td "swprecisionarms.com" at bounding box center [557, 204] width 135 height 24
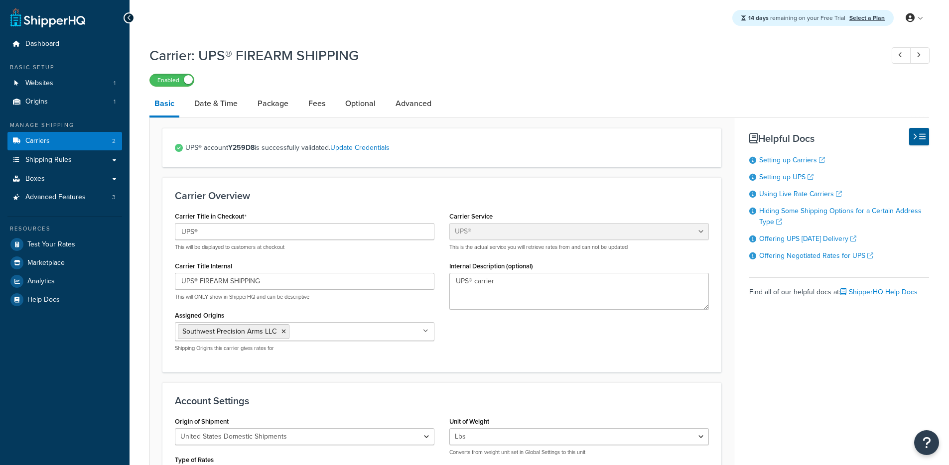
select select "ups"
select select "2"
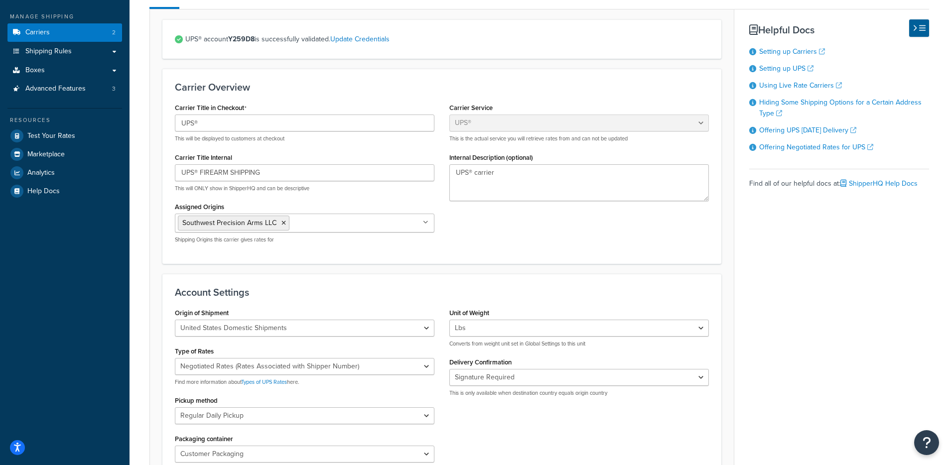
scroll to position [109, 0]
click at [514, 382] on select "None Signature Required Adult Signature Required" at bounding box center [579, 377] width 260 height 17
click at [669, 378] on select "None Signature Required Adult Signature Required" at bounding box center [579, 377] width 260 height 17
click at [672, 380] on select "None Signature Required Adult Signature Required" at bounding box center [579, 377] width 260 height 17
click at [697, 377] on select "None Signature Required Adult Signature Required" at bounding box center [579, 377] width 260 height 17
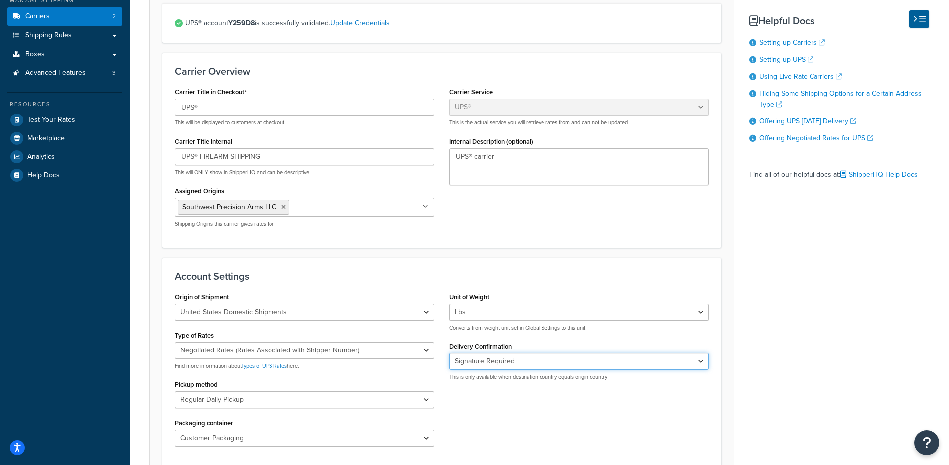
scroll to position [168, 0]
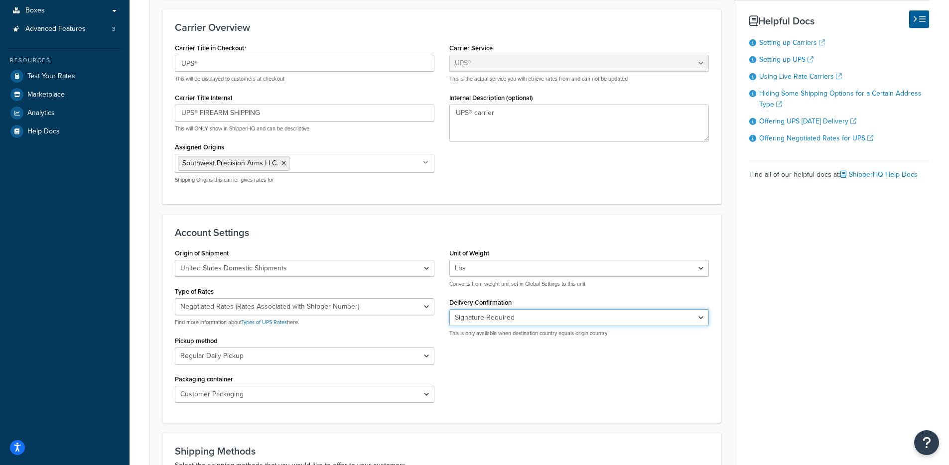
click at [545, 322] on select "None Signature Required Adult Signature Required" at bounding box center [579, 317] width 260 height 17
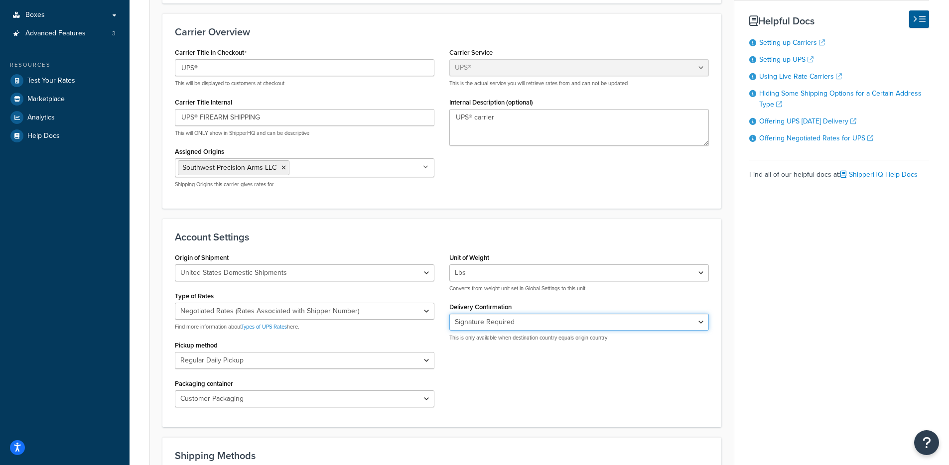
scroll to position [169, 0]
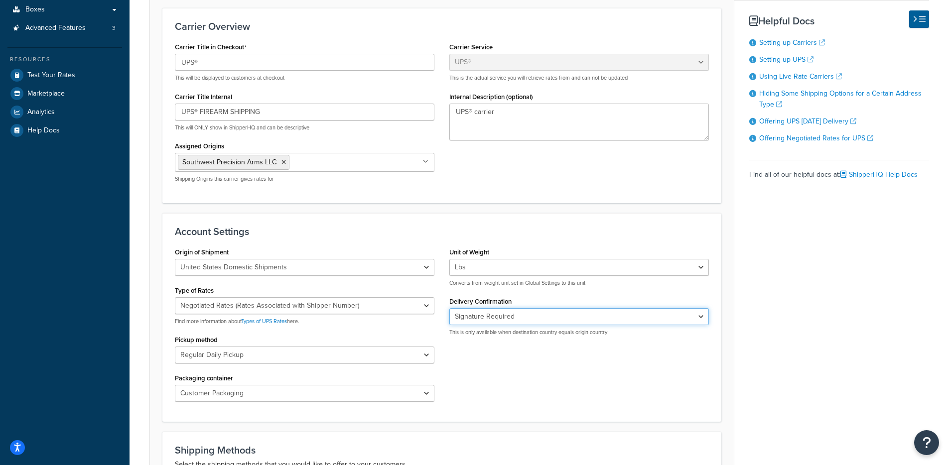
click at [630, 315] on select "None Signature Required Adult Signature Required" at bounding box center [579, 316] width 260 height 17
click at [645, 319] on select "None Signature Required Adult Signature Required" at bounding box center [579, 316] width 260 height 17
drag, startPoint x: 455, startPoint y: 301, endPoint x: 561, endPoint y: 312, distance: 107.2
click at [553, 309] on div "Delivery Confirmation None Signature Required Adult Signature Required This is …" at bounding box center [579, 315] width 260 height 42
drag, startPoint x: 654, startPoint y: 333, endPoint x: 477, endPoint y: 309, distance: 179.0
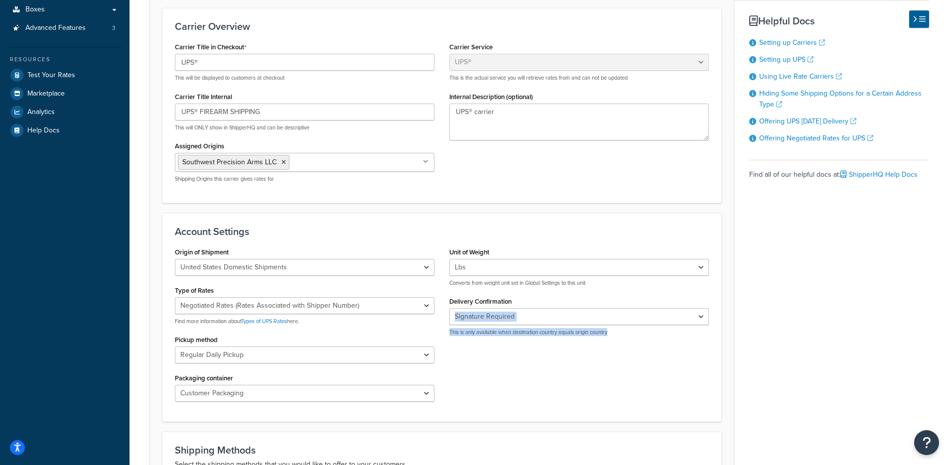
click at [479, 314] on div "None Signature Required Adult Signature Required This is only available when de…" at bounding box center [579, 322] width 260 height 28
drag, startPoint x: 443, startPoint y: 300, endPoint x: 639, endPoint y: 343, distance: 200.0
click at [600, 327] on div "Unit of Weight Lbs Kgs Convert LBS to KG Converts from weight unit set in Globa…" at bounding box center [579, 294] width 275 height 99
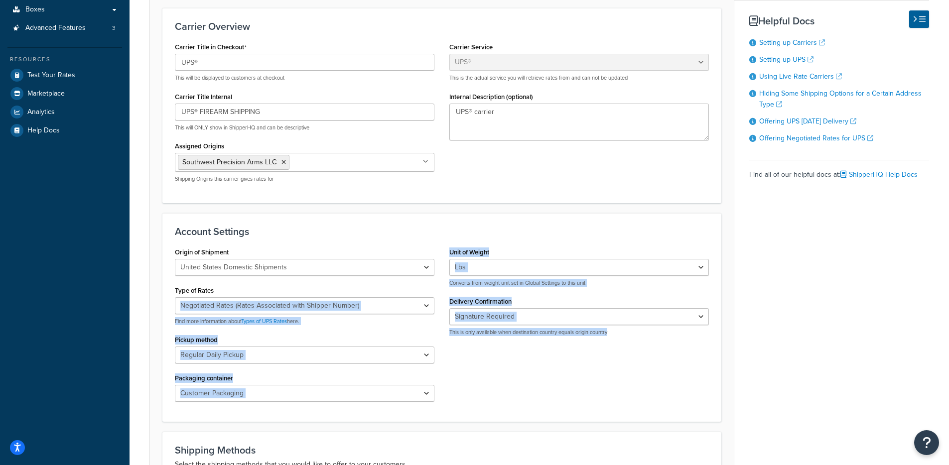
drag, startPoint x: 658, startPoint y: 342, endPoint x: 442, endPoint y: 302, distance: 219.5
click at [436, 301] on div "Origin of Shipment United States Domestic Shipments Shipments Originating in Un…" at bounding box center [441, 327] width 549 height 164
click at [442, 302] on div "Unit of Weight Lbs Kgs Convert LBS to KG Converts from weight unit set in Globa…" at bounding box center [579, 294] width 275 height 99
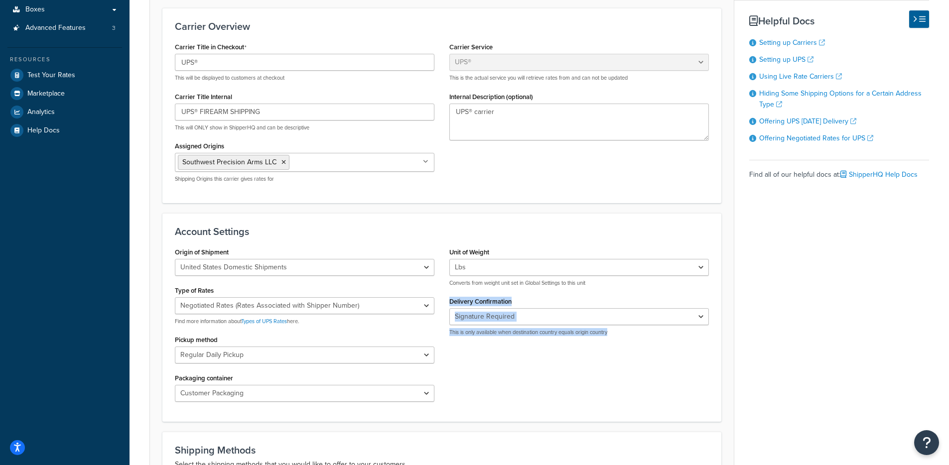
drag, startPoint x: 443, startPoint y: 302, endPoint x: 624, endPoint y: 341, distance: 185.6
click at [622, 341] on div "Unit of Weight Lbs Kgs Convert LBS to KG Converts from weight unit set in Globa…" at bounding box center [579, 294] width 275 height 99
click at [629, 341] on div "Unit of Weight Lbs Kgs Convert LBS to KG Converts from weight unit set in Globa…" at bounding box center [579, 294] width 275 height 99
click at [647, 353] on div "Origin of Shipment United States Domestic Shipments Shipments Originating in Un…" at bounding box center [441, 327] width 549 height 164
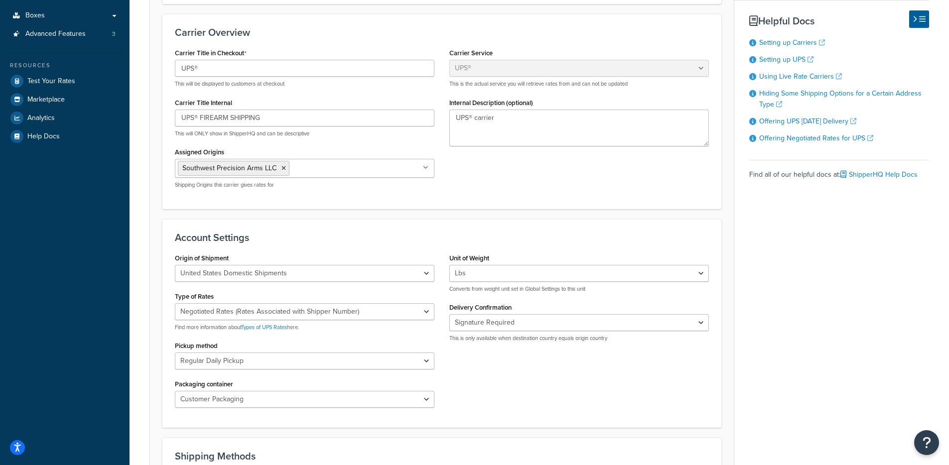
scroll to position [212, 0]
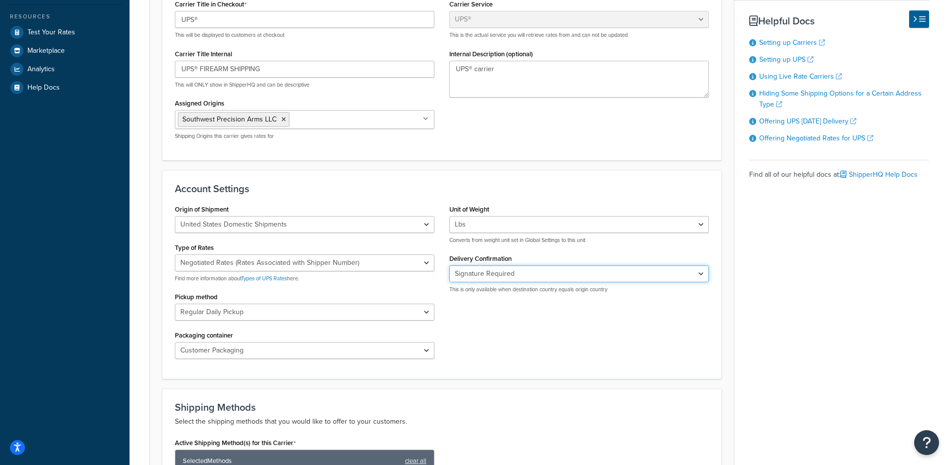
click at [504, 274] on select "None Signature Required Adult Signature Required" at bounding box center [579, 274] width 260 height 17
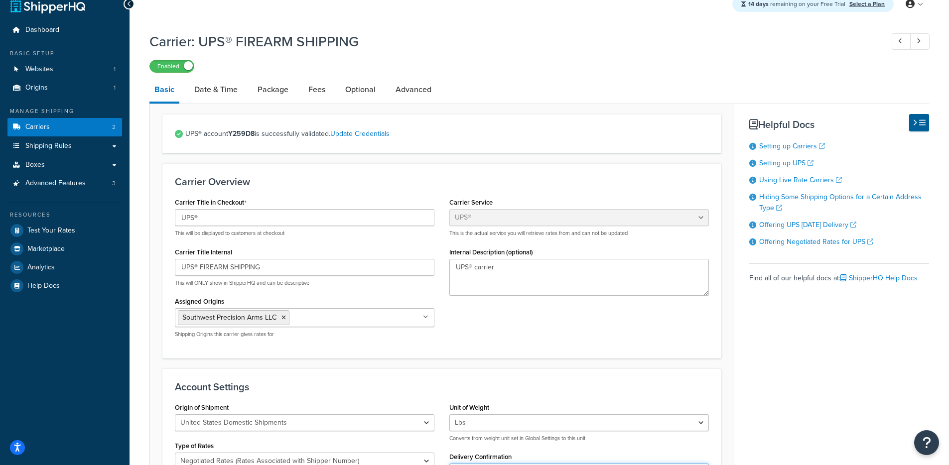
scroll to position [0, 0]
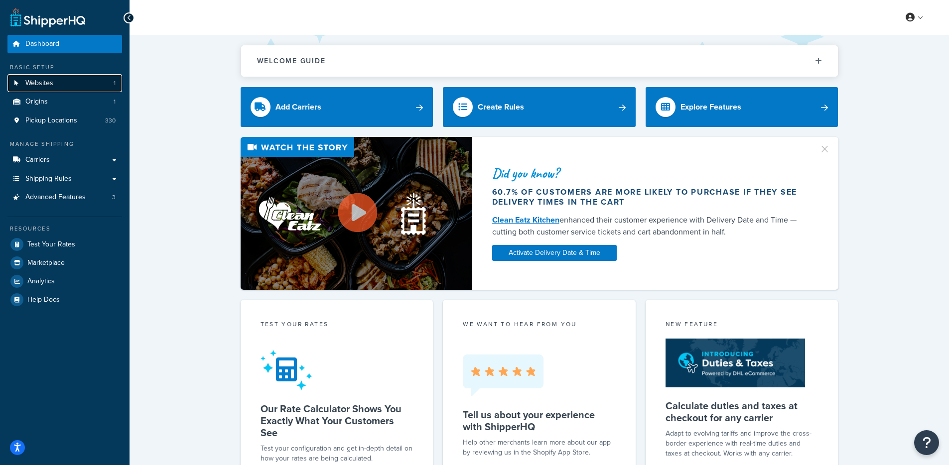
click at [57, 90] on link "Websites 1" at bounding box center [64, 83] width 115 height 18
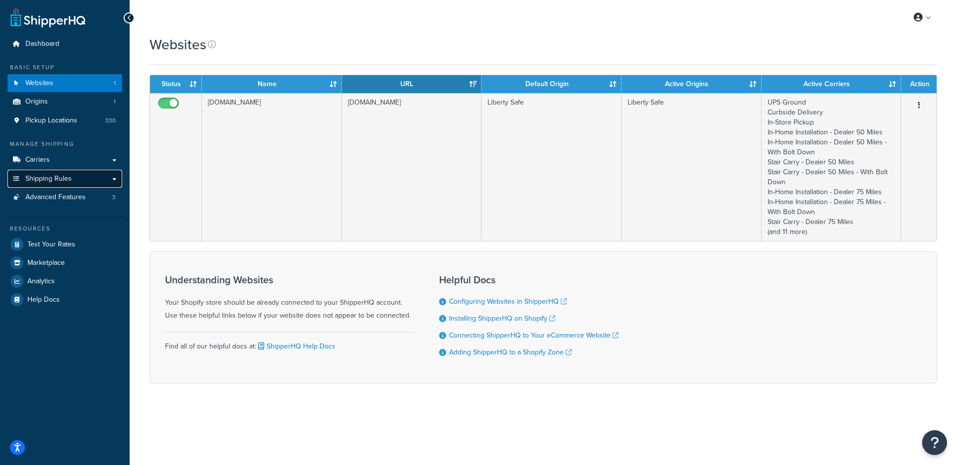
click at [80, 182] on link "Shipping Rules" at bounding box center [64, 179] width 115 height 18
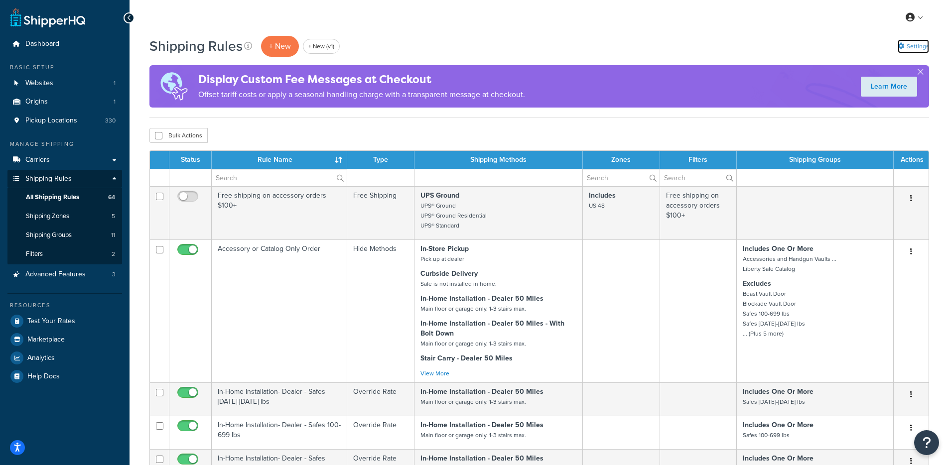
click at [921, 40] on link "Settings" at bounding box center [913, 46] width 31 height 14
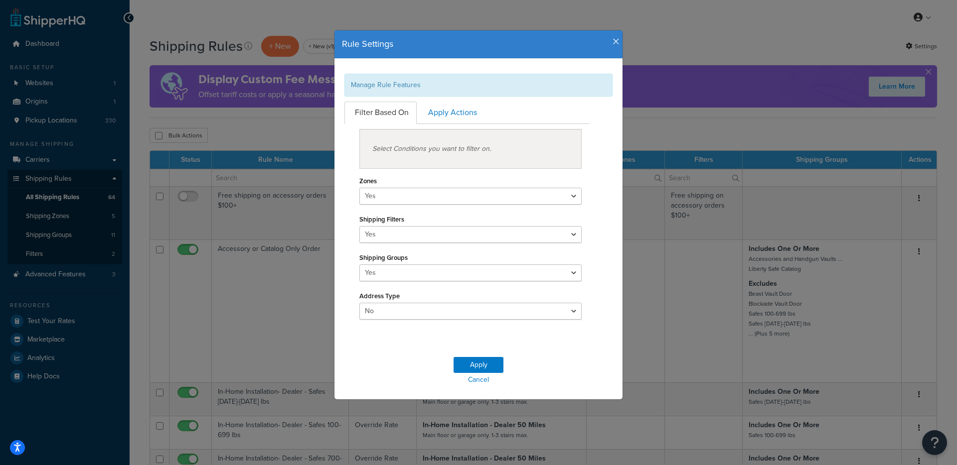
click at [605, 54] on div "Rule Settings" at bounding box center [478, 44] width 288 height 28
click at [612, 43] on icon "button" at bounding box center [615, 41] width 7 height 9
